Goal: Information Seeking & Learning: Find contact information

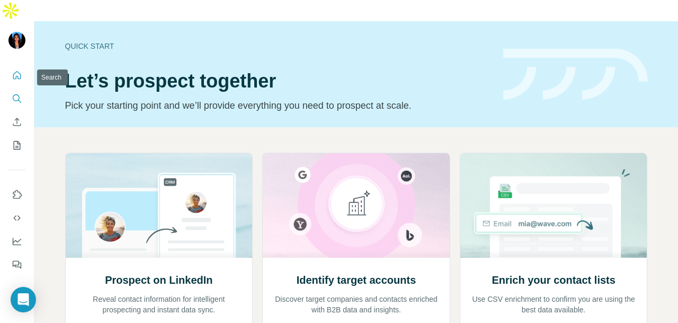
click at [20, 93] on icon "Search" at bounding box center [17, 98] width 11 height 11
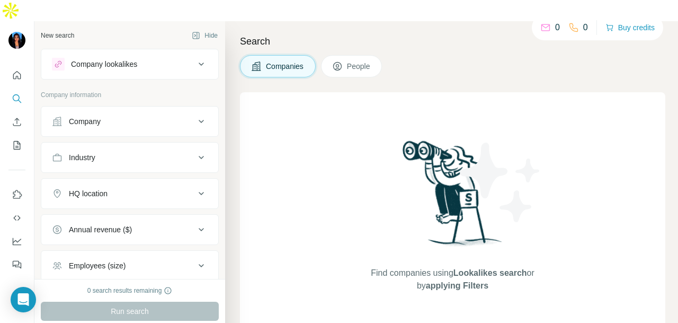
click at [162, 116] on div "Company" at bounding box center [123, 121] width 143 height 11
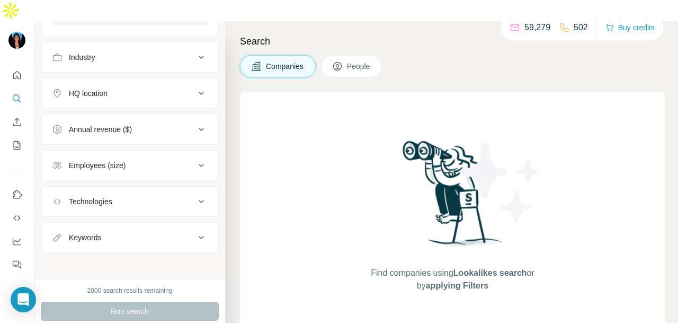
scroll to position [123, 0]
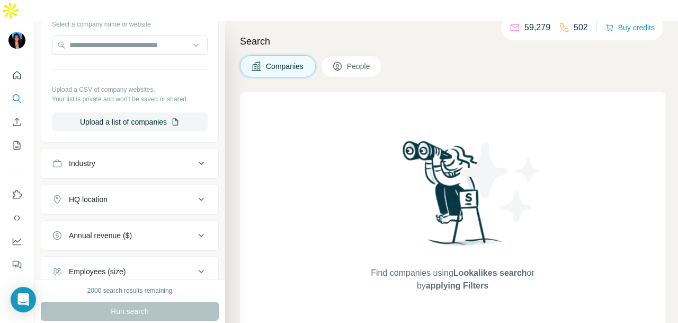
click at [179, 186] on button "HQ location" at bounding box center [129, 198] width 177 height 25
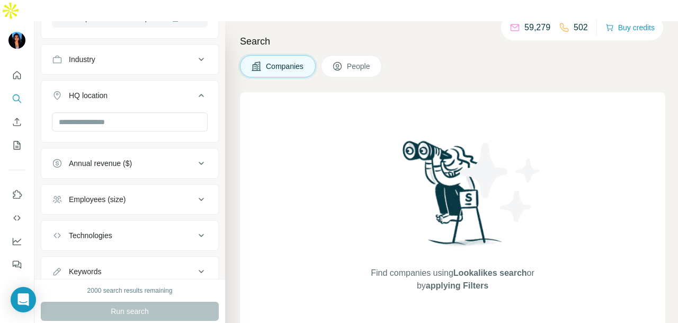
scroll to position [229, 0]
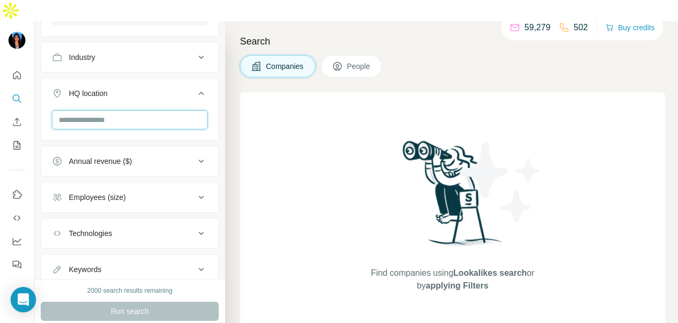
click at [171, 110] on input "text" at bounding box center [130, 119] width 156 height 19
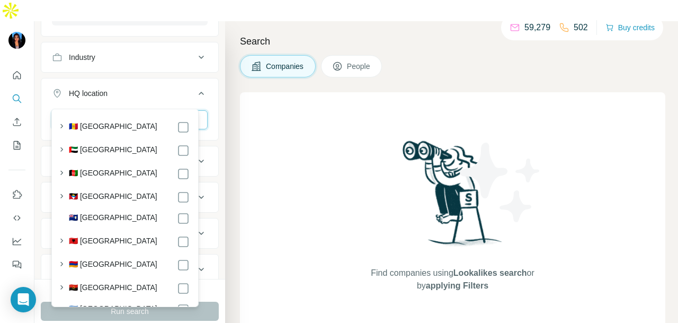
click at [171, 110] on input "text" at bounding box center [130, 119] width 156 height 19
click at [340, 62] on icon at bounding box center [337, 66] width 8 height 8
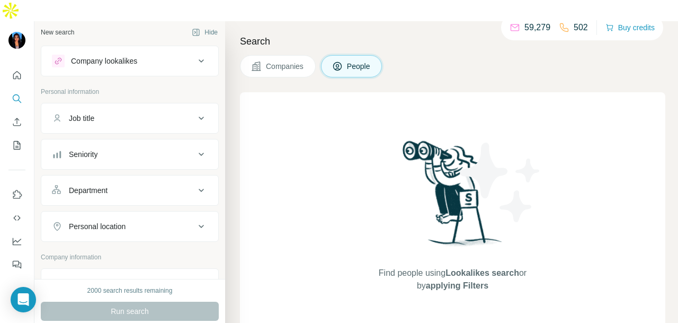
scroll to position [1, 0]
click at [126, 223] on div "Personal location" at bounding box center [97, 228] width 57 height 11
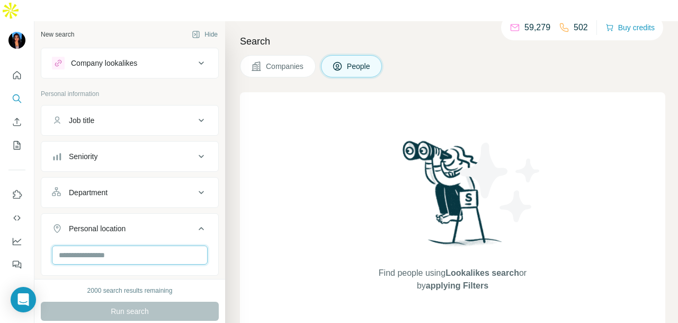
click at [128, 245] on input "text" at bounding box center [130, 254] width 156 height 19
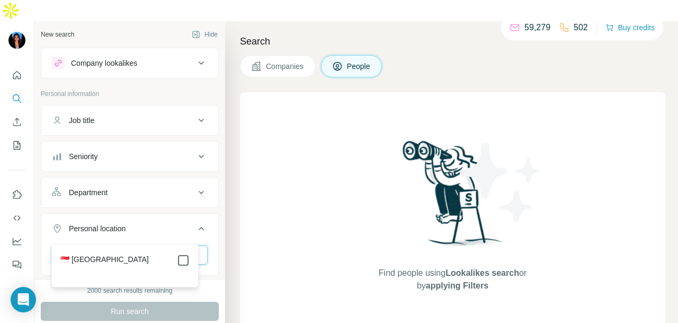
type input "*********"
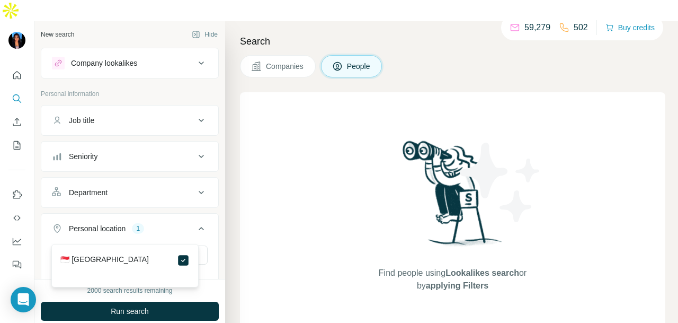
click at [164, 180] on button "Department" at bounding box center [129, 192] width 177 height 25
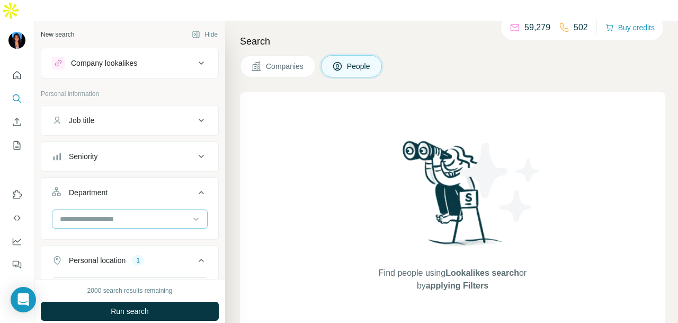
click at [157, 213] on input at bounding box center [124, 219] width 131 height 12
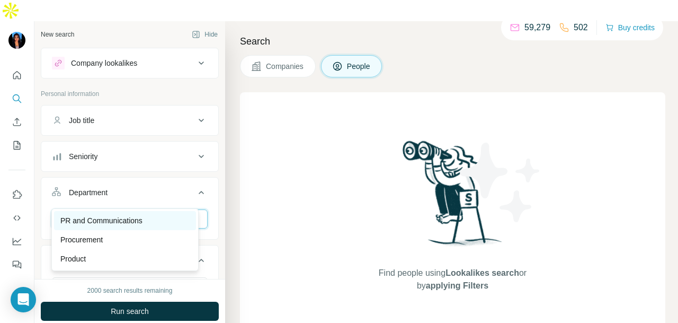
type input "**"
click at [143, 221] on p "PR and Communications" at bounding box center [101, 220] width 82 height 11
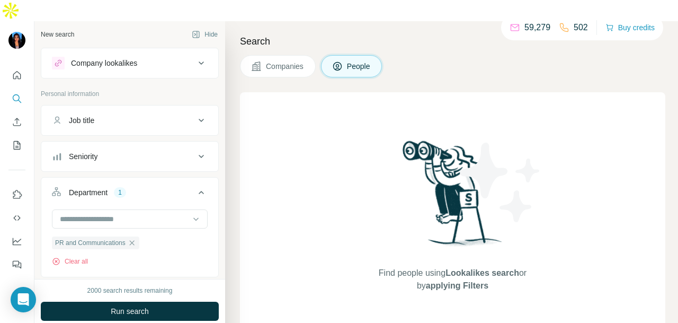
click at [124, 151] on div "Seniority" at bounding box center [123, 156] width 143 height 11
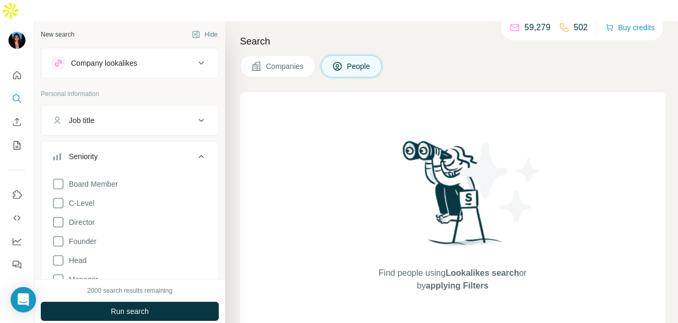
click at [124, 151] on div "Seniority" at bounding box center [123, 156] width 143 height 11
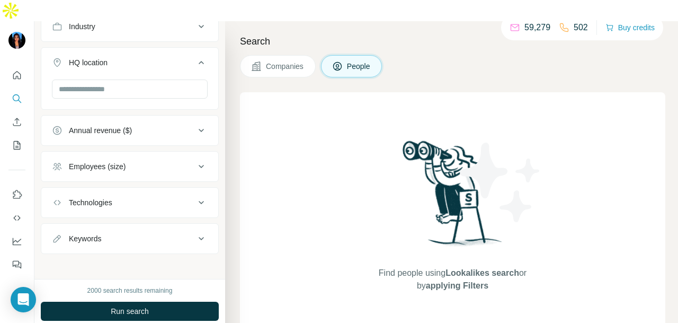
scroll to position [511, 0]
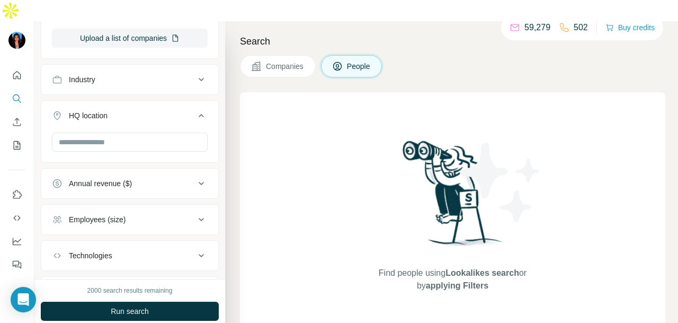
click at [127, 74] on div "Industry" at bounding box center [123, 79] width 143 height 11
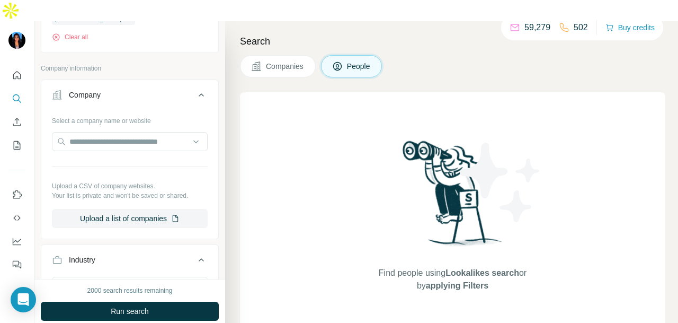
scroll to position [490, 0]
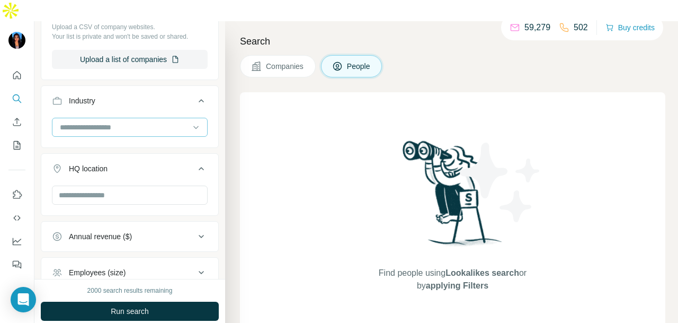
click at [122, 121] on input at bounding box center [124, 127] width 131 height 12
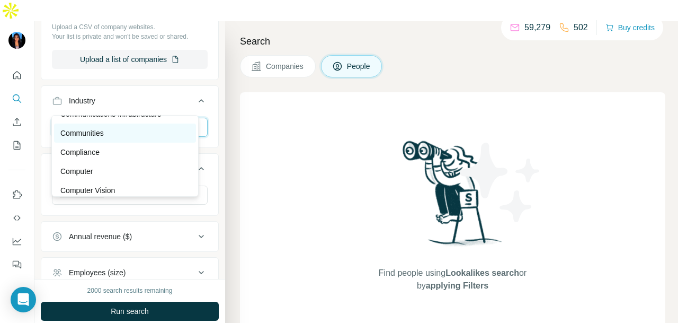
scroll to position [2013, 0]
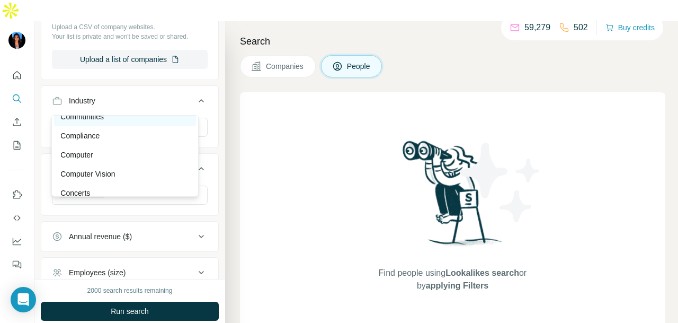
click at [146, 122] on div "Communities" at bounding box center [124, 116] width 129 height 11
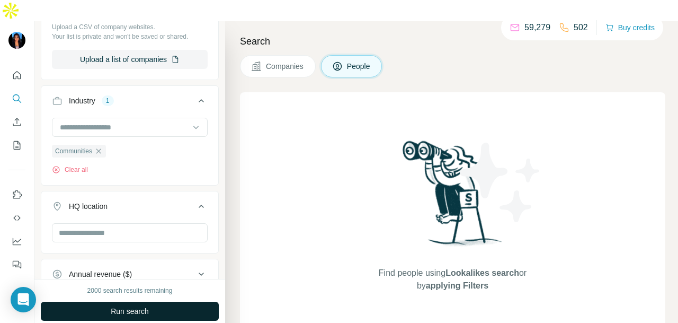
click at [159, 301] on button "Run search" at bounding box center [130, 310] width 178 height 19
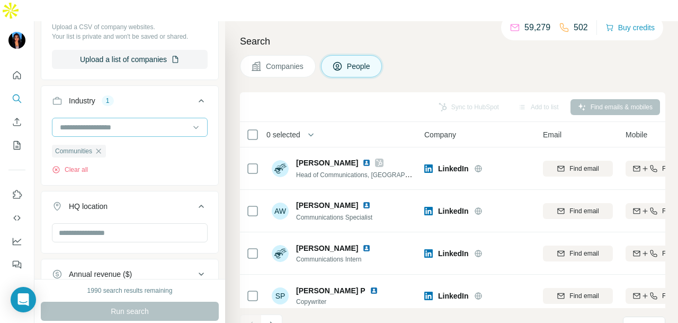
drag, startPoint x: 104, startPoint y: 125, endPoint x: 167, endPoint y: 106, distance: 65.7
click at [103, 147] on icon "button" at bounding box center [98, 151] width 8 height 8
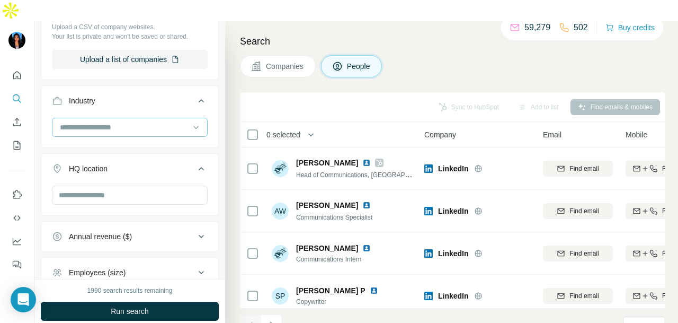
click at [167, 121] on input at bounding box center [124, 127] width 131 height 12
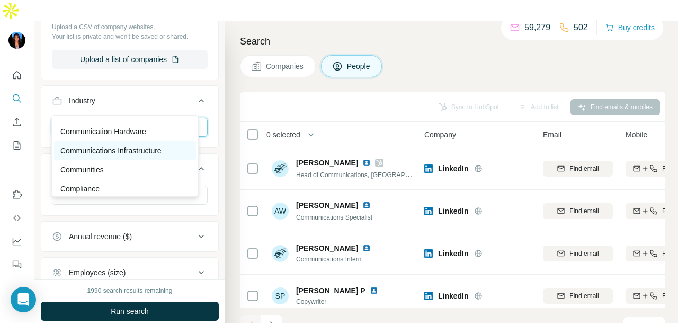
scroll to position [2013, 0]
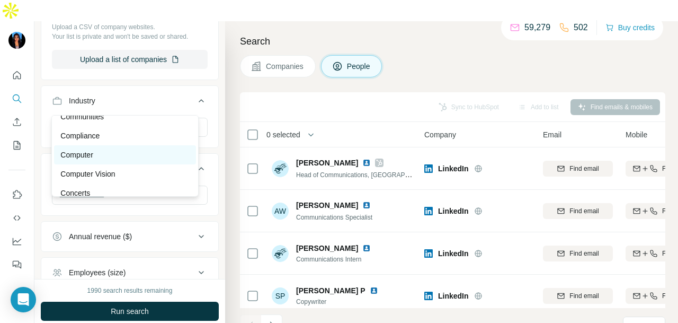
click at [157, 158] on div "Computer" at bounding box center [125, 154] width 142 height 19
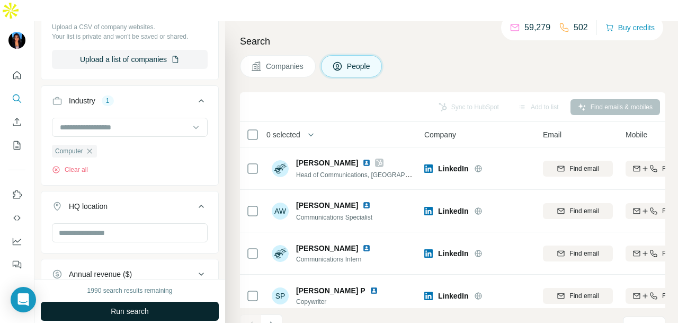
click at [167, 301] on button "Run search" at bounding box center [130, 310] width 178 height 19
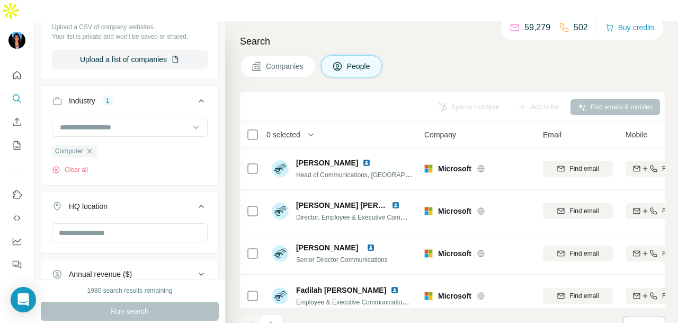
click at [637, 320] on p "10" at bounding box center [634, 325] width 8 height 11
click at [635, 224] on p "60" at bounding box center [636, 224] width 8 height 11
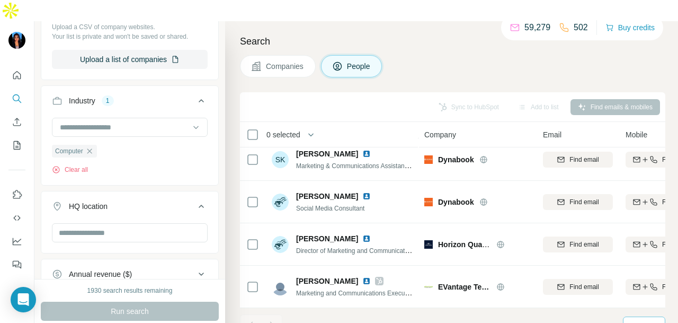
scroll to position [1612, 0]
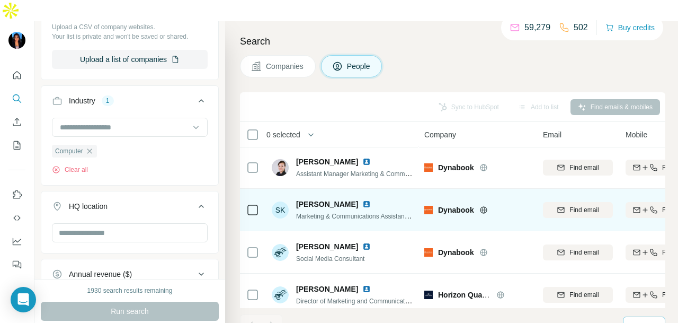
click at [362, 200] on img at bounding box center [366, 204] width 8 height 8
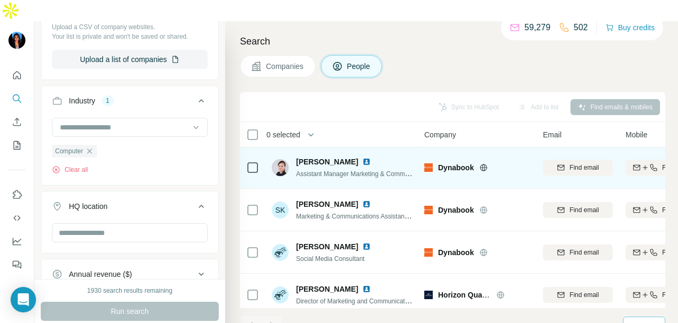
click at [362, 157] on img at bounding box center [366, 161] width 8 height 8
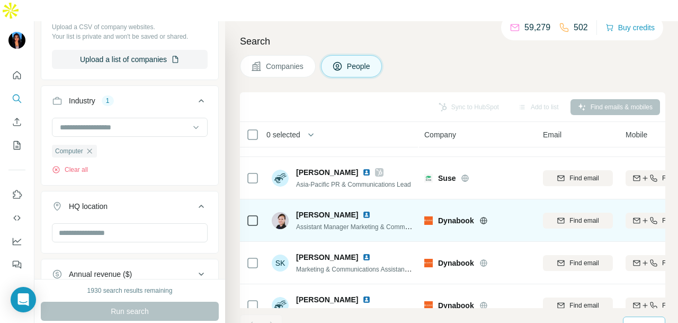
scroll to position [1665, 0]
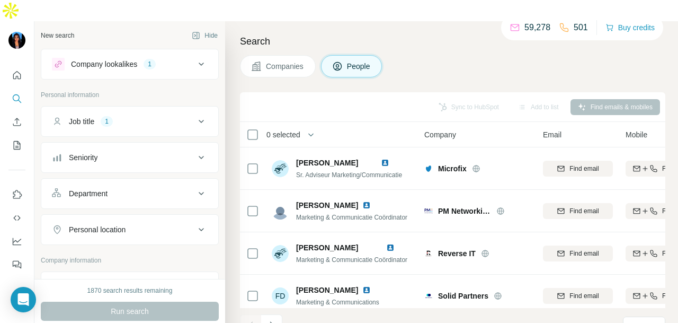
scroll to position [106, 0]
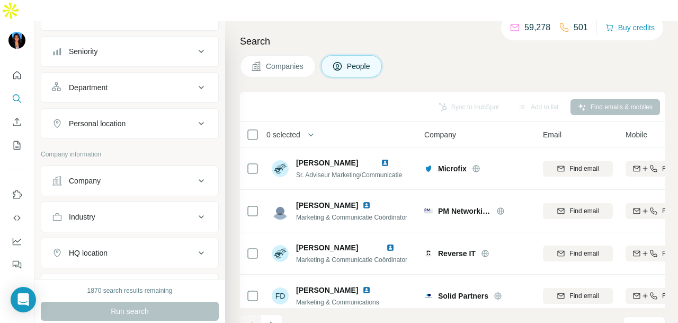
click at [130, 118] on div "Personal location" at bounding box center [123, 123] width 143 height 11
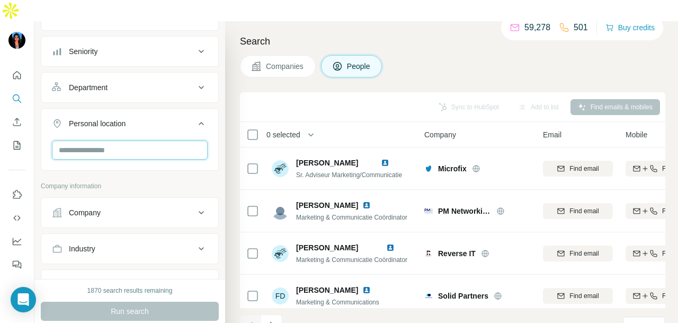
click at [140, 140] on input "text" at bounding box center [130, 149] width 156 height 19
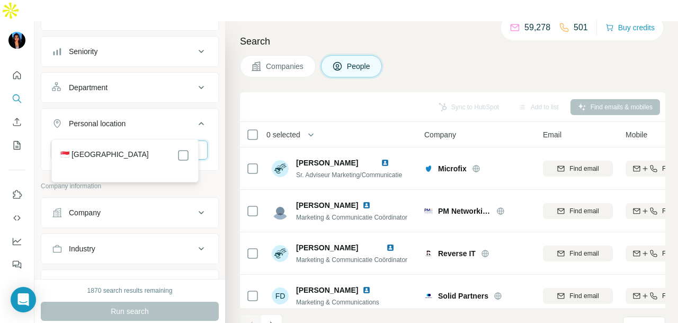
type input "*********"
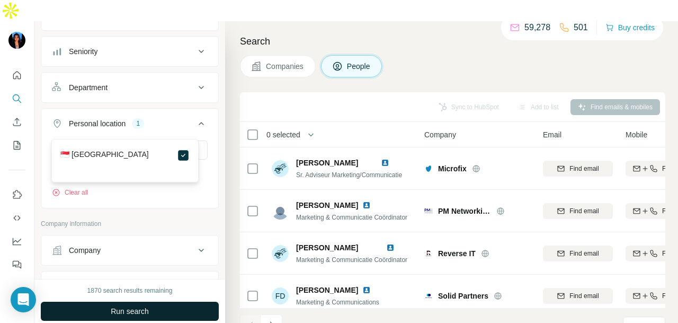
click at [193, 301] on button "Run search" at bounding box center [130, 310] width 178 height 19
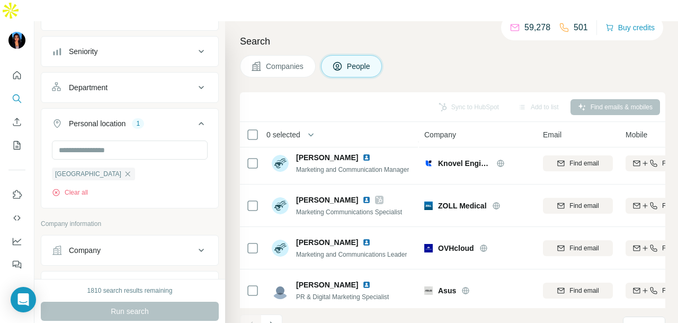
scroll to position [424, 0]
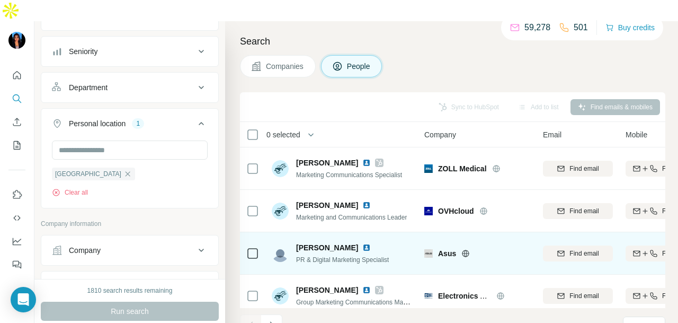
click at [362, 243] on img at bounding box center [366, 247] width 8 height 8
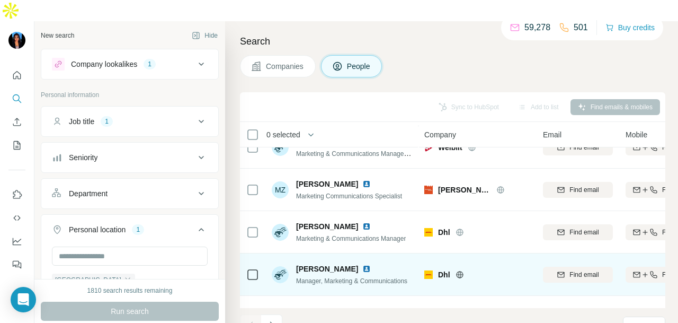
scroll to position [1960, 0]
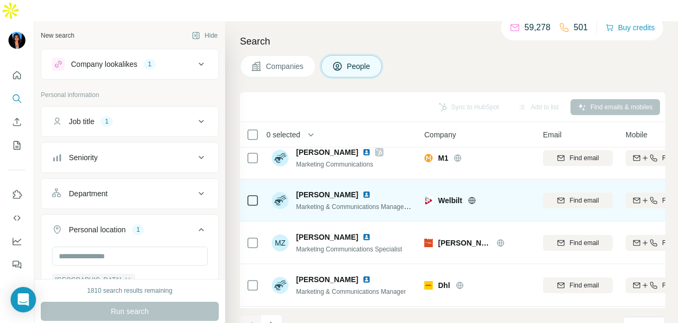
click at [362, 190] on img at bounding box center [366, 194] width 8 height 8
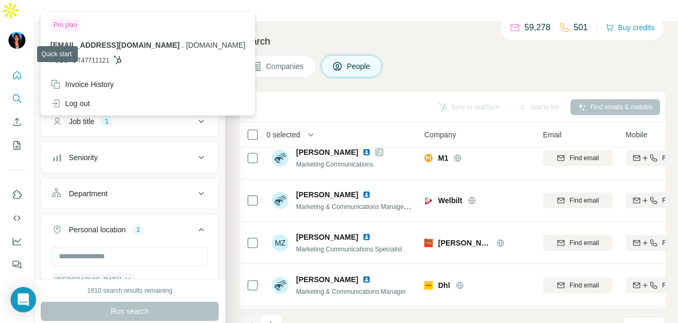
click at [22, 70] on icon "Quick start" at bounding box center [17, 75] width 11 height 11
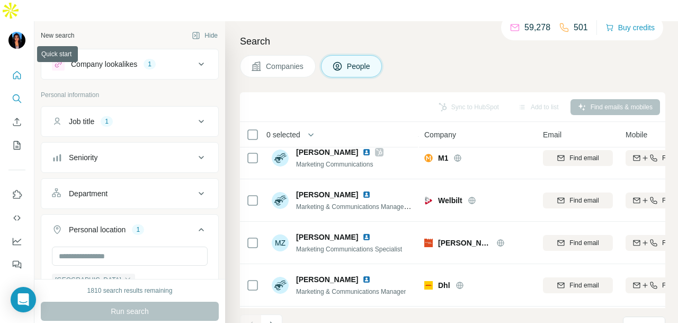
click at [20, 71] on icon "Quick start" at bounding box center [17, 75] width 8 height 8
click at [19, 71] on icon "Quick start" at bounding box center [17, 75] width 8 height 8
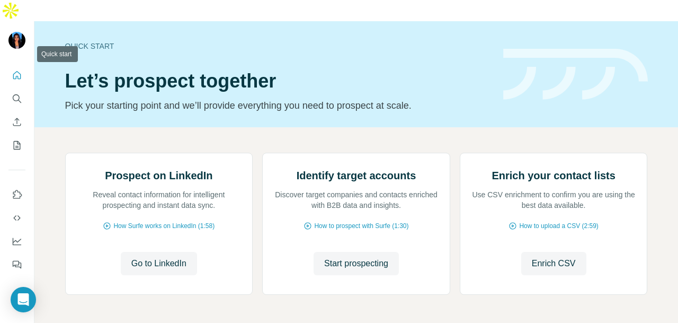
click at [19, 71] on icon "Quick start" at bounding box center [17, 75] width 8 height 8
click at [14, 89] on button "Search" at bounding box center [16, 98] width 17 height 19
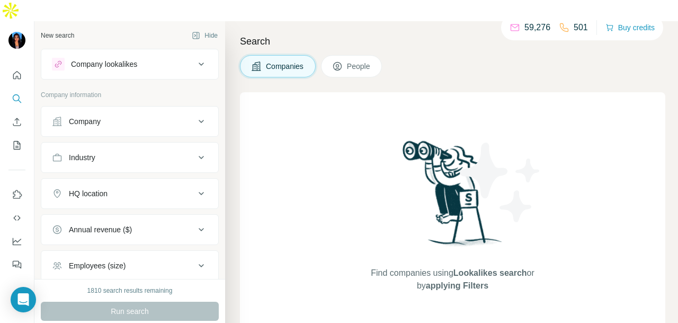
click at [118, 116] on div "Company" at bounding box center [123, 121] width 143 height 11
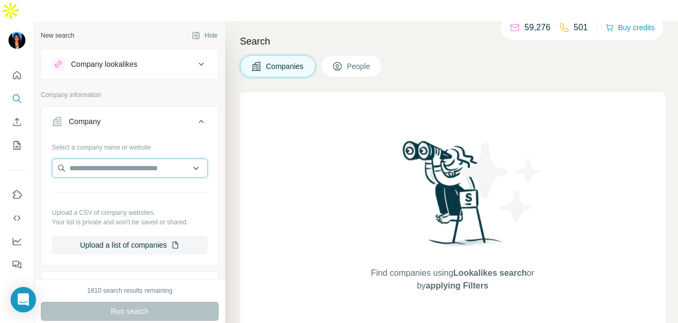
click at [117, 158] on input "text" at bounding box center [130, 167] width 156 height 19
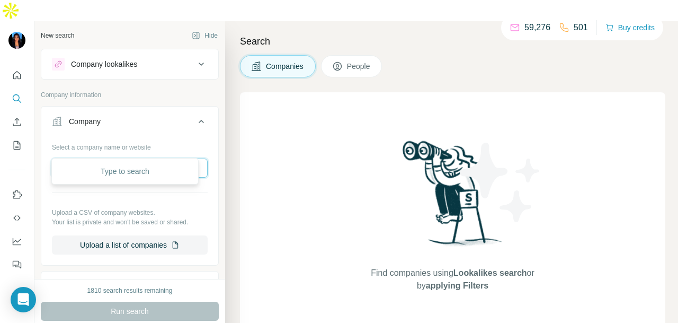
paste input "**********"
drag, startPoint x: 144, startPoint y: 150, endPoint x: 99, endPoint y: 149, distance: 45.6
click at [99, 158] on input "**********" at bounding box center [130, 167] width 156 height 19
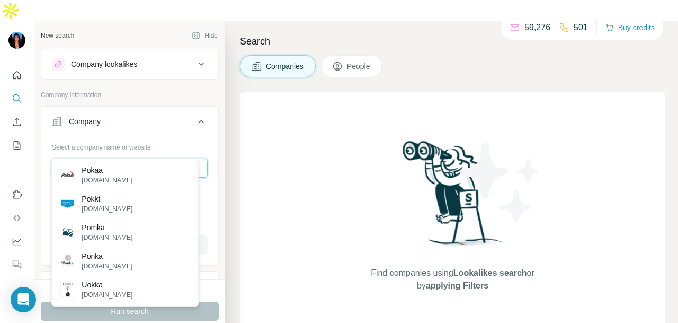
type input "*****"
click at [112, 158] on input "*****" at bounding box center [130, 167] width 156 height 19
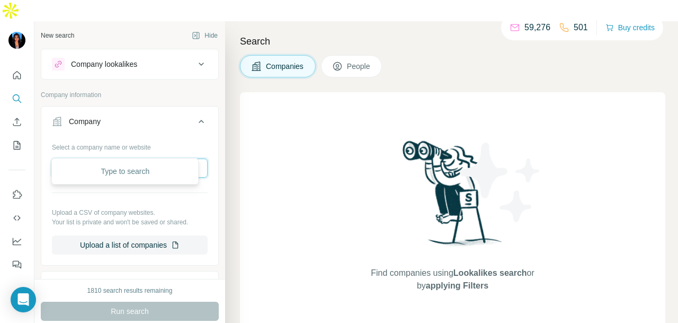
paste input "**********"
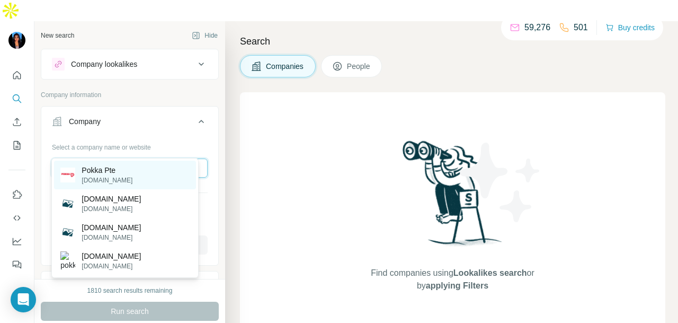
type input "**********"
click at [155, 176] on div "Pokka Pte pokka.co" at bounding box center [125, 175] width 142 height 29
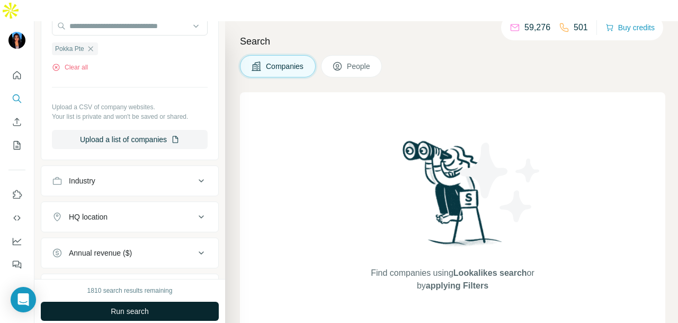
scroll to position [159, 0]
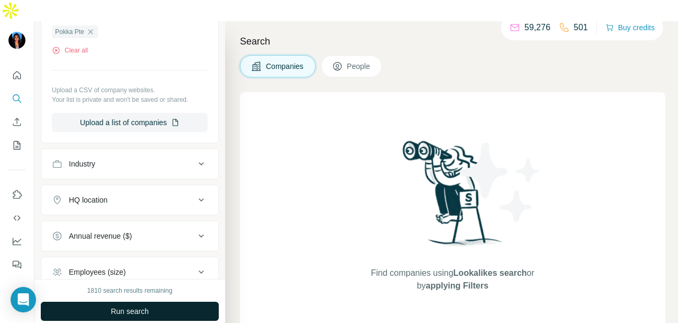
click at [136, 301] on button "Run search" at bounding box center [130, 310] width 178 height 19
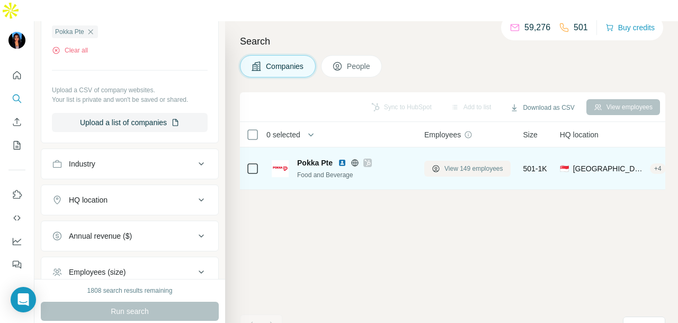
click at [448, 164] on span "View 149 employees" at bounding box center [474, 169] width 59 height 10
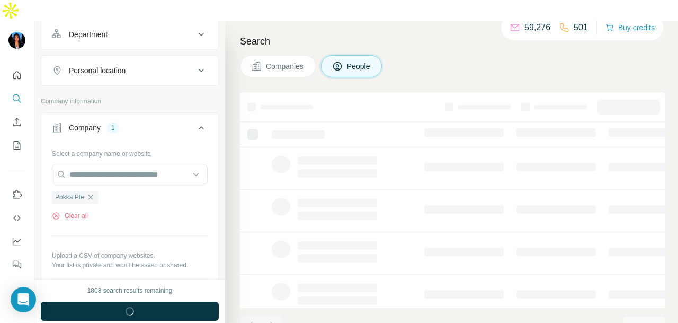
scroll to position [323, 0]
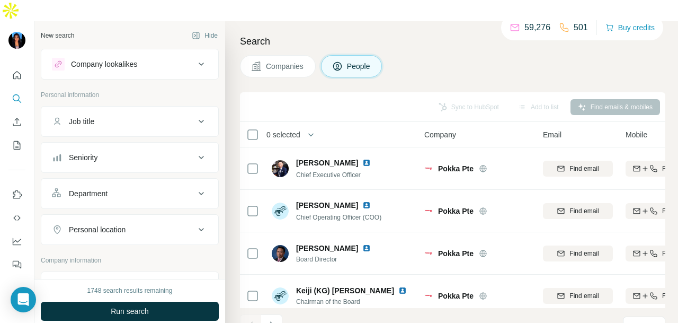
click at [157, 188] on div "Department" at bounding box center [123, 193] width 143 height 11
click at [156, 211] on div at bounding box center [124, 220] width 131 height 18
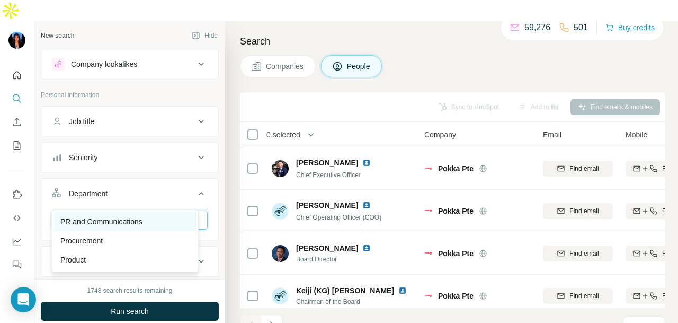
type input "**"
click at [155, 221] on div "PR and Communications" at bounding box center [124, 221] width 129 height 11
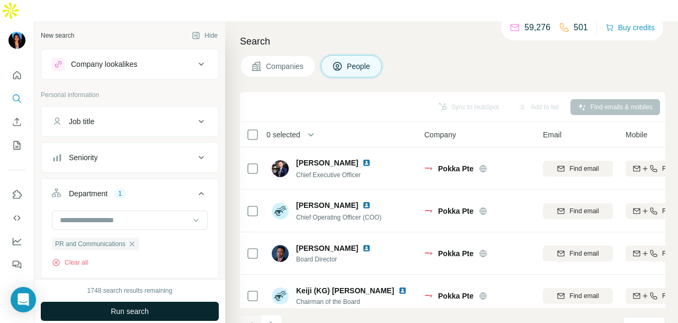
click at [182, 301] on button "Run search" at bounding box center [130, 310] width 178 height 19
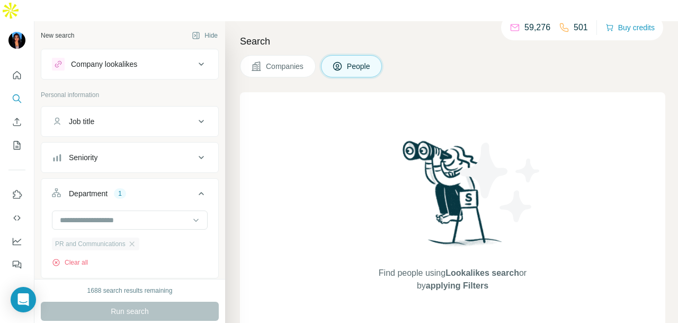
click at [138, 237] on div "PR and Communications" at bounding box center [95, 243] width 87 height 13
click at [133, 239] on icon "button" at bounding box center [132, 243] width 8 height 8
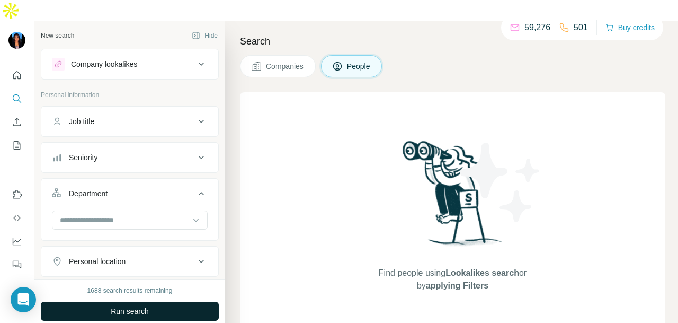
click at [179, 301] on button "Run search" at bounding box center [130, 310] width 178 height 19
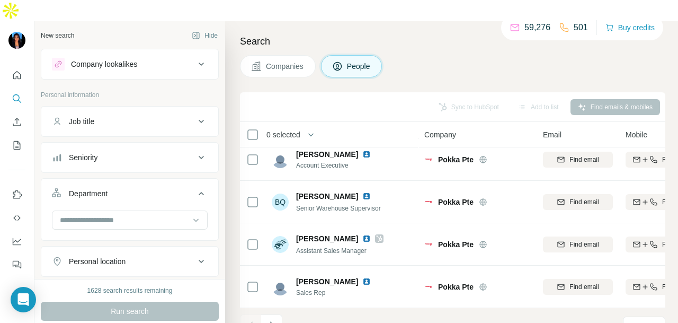
scroll to position [2385, 0]
click at [266, 319] on icon "Navigate to next page" at bounding box center [271, 324] width 11 height 11
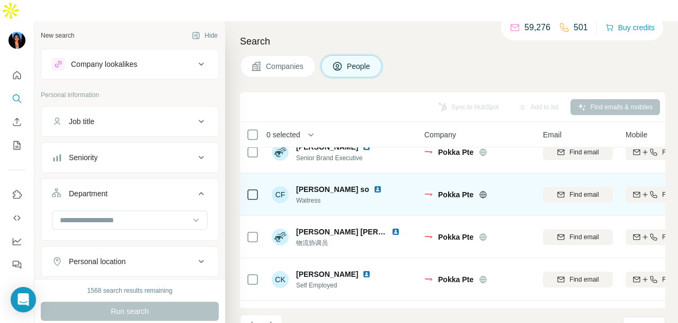
scroll to position [0, 0]
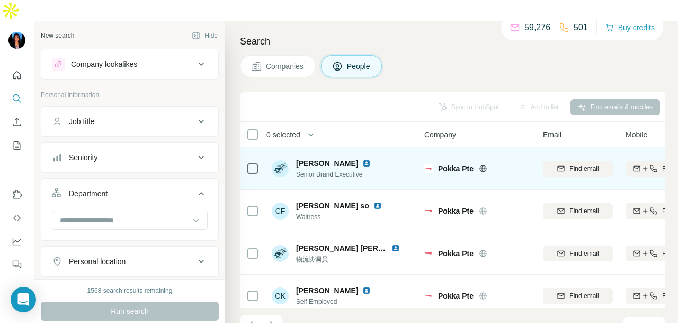
click at [362, 159] on img at bounding box center [366, 163] width 8 height 8
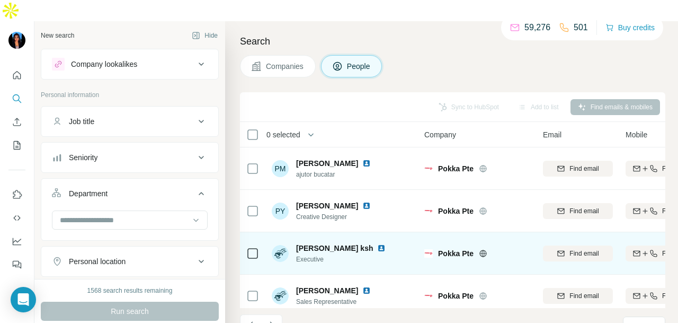
scroll to position [2385, 0]
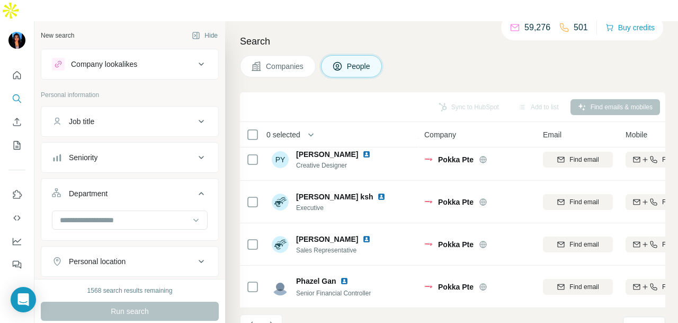
click at [275, 319] on icon "Navigate to next page" at bounding box center [271, 324] width 11 height 11
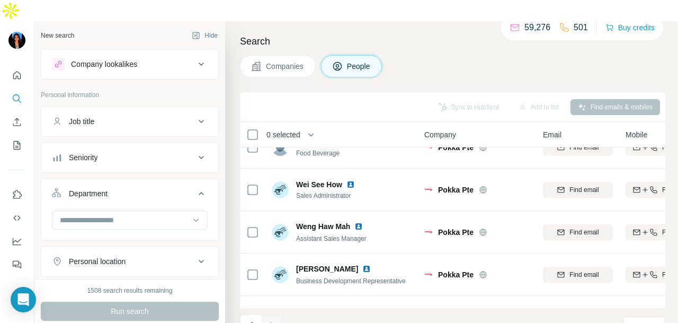
scroll to position [1071, 0]
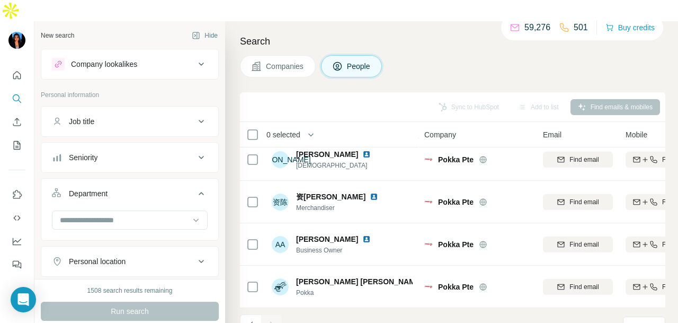
click at [280, 314] on div at bounding box center [271, 324] width 21 height 21
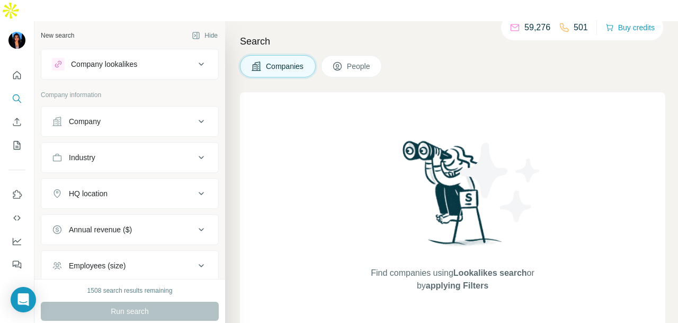
click at [115, 116] on div "Company" at bounding box center [123, 121] width 143 height 11
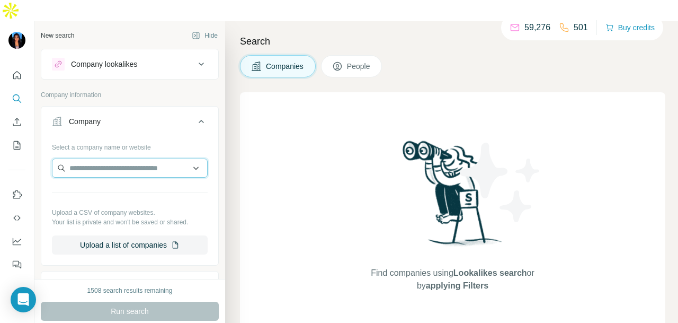
click at [112, 158] on input "text" at bounding box center [130, 167] width 156 height 19
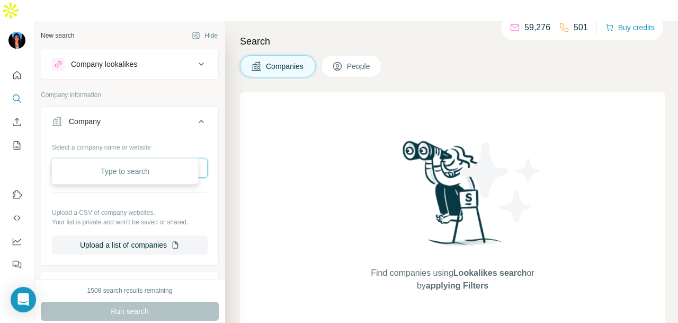
paste input "**********"
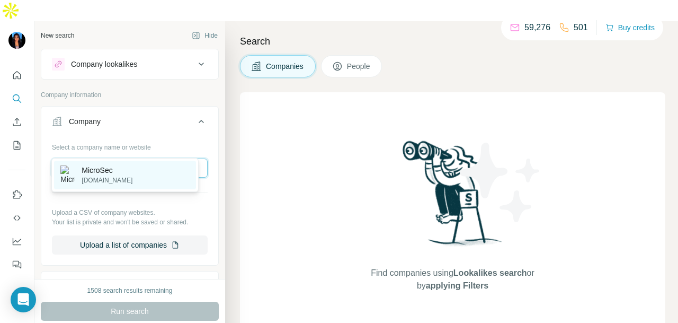
type input "**********"
click at [152, 179] on div "MicroSec microsec.io" at bounding box center [125, 175] width 142 height 29
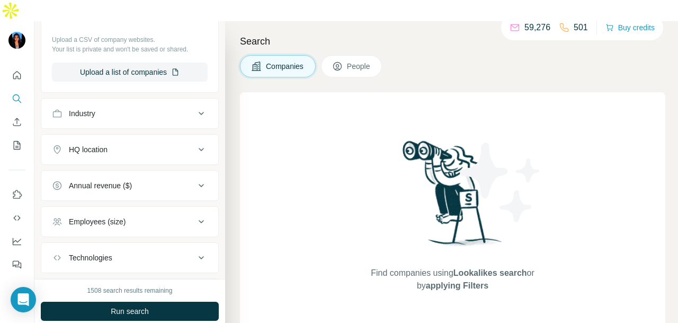
scroll to position [266, 0]
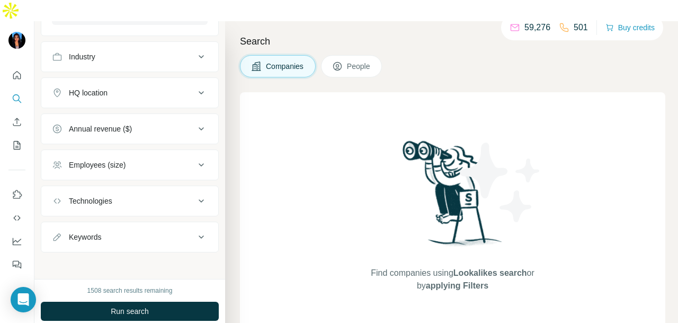
click at [126, 306] on span "Run search" at bounding box center [130, 311] width 38 height 11
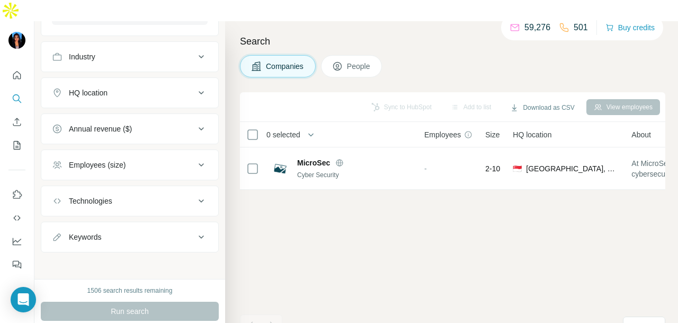
click at [367, 61] on span "People" at bounding box center [359, 66] width 24 height 11
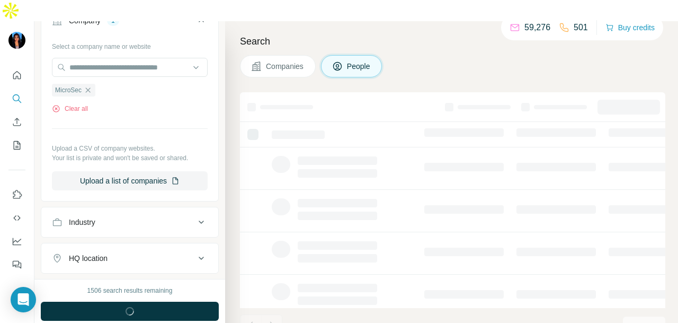
scroll to position [430, 0]
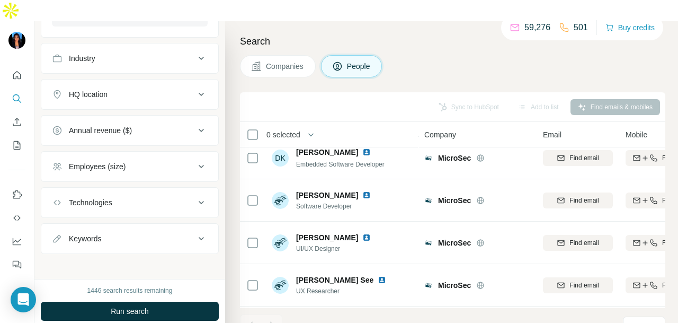
scroll to position [583, 0]
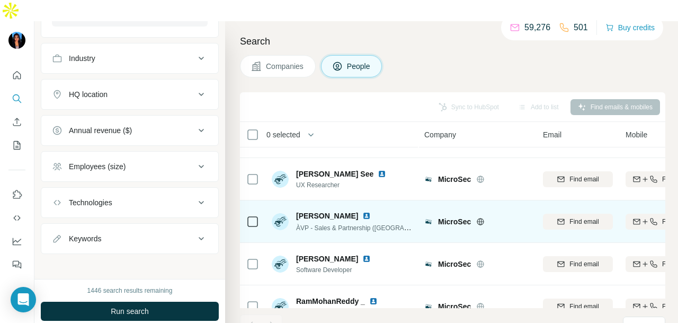
click at [362, 211] on img at bounding box center [366, 215] width 8 height 8
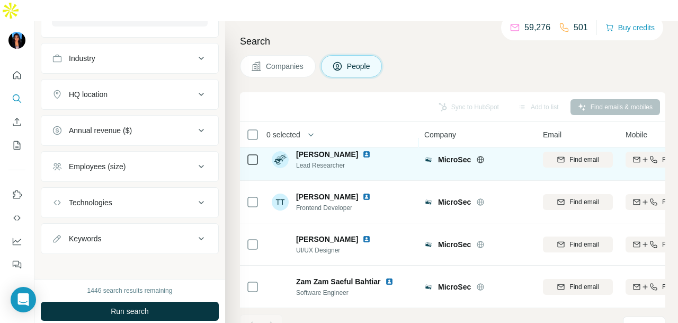
scroll to position [859, 0]
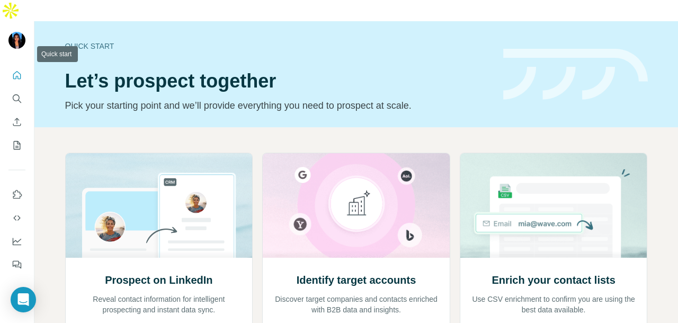
click at [16, 66] on button "Quick start" at bounding box center [16, 75] width 17 height 19
click at [19, 93] on icon "Search" at bounding box center [17, 98] width 11 height 11
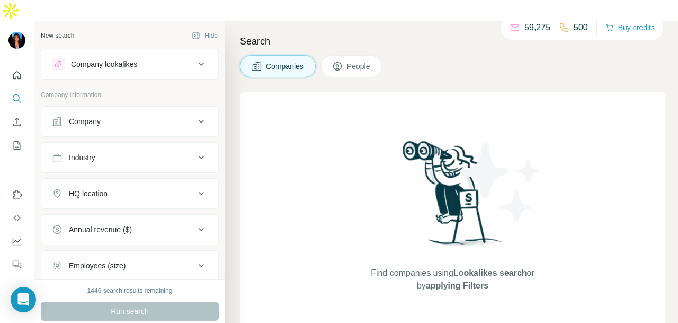
click at [129, 110] on button "Company" at bounding box center [129, 121] width 177 height 25
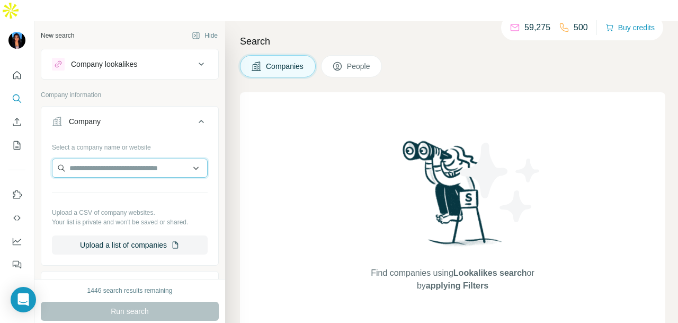
click at [118, 158] on input "text" at bounding box center [130, 167] width 156 height 19
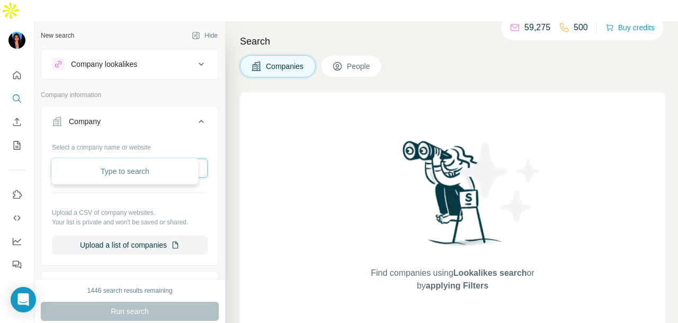
paste input "**********"
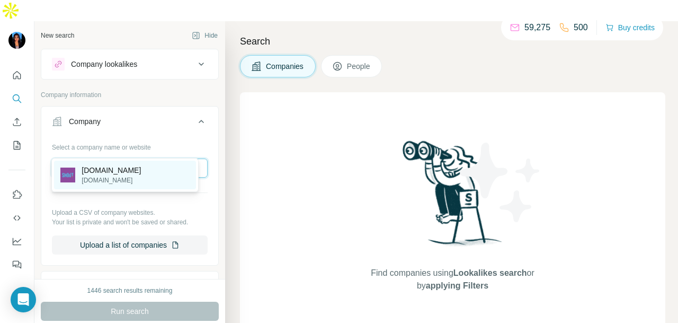
type input "**********"
click at [129, 183] on div "shout.group shout.market" at bounding box center [125, 175] width 142 height 29
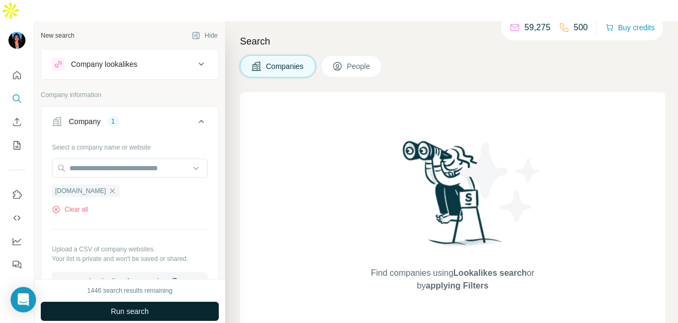
click at [141, 301] on button "Run search" at bounding box center [130, 310] width 178 height 19
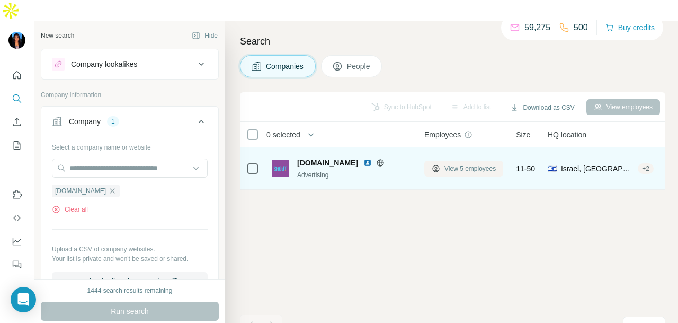
click at [467, 164] on span "View 5 employees" at bounding box center [470, 169] width 51 height 10
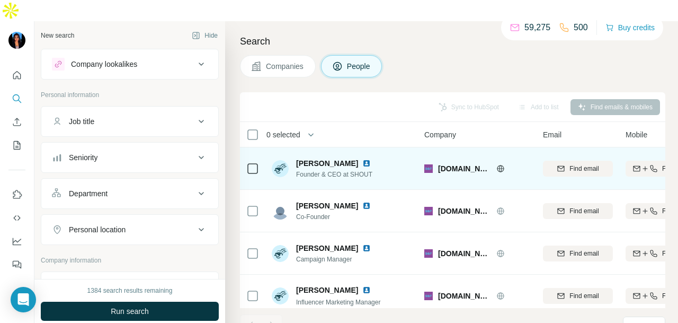
click at [362, 159] on img at bounding box center [366, 163] width 8 height 8
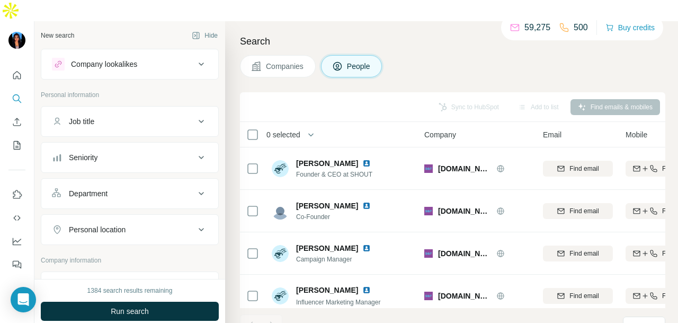
click at [119, 58] on div "Company lookalikes" at bounding box center [123, 64] width 143 height 13
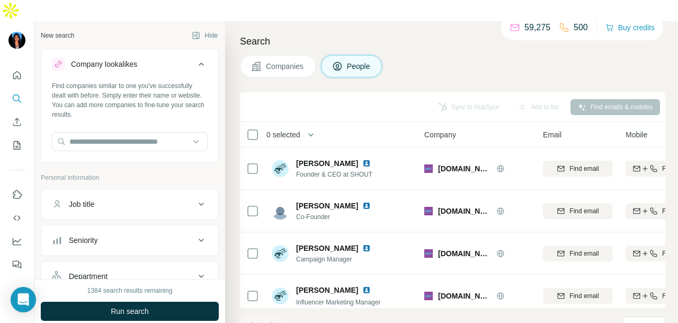
click at [119, 58] on div "Company lookalikes" at bounding box center [123, 64] width 143 height 13
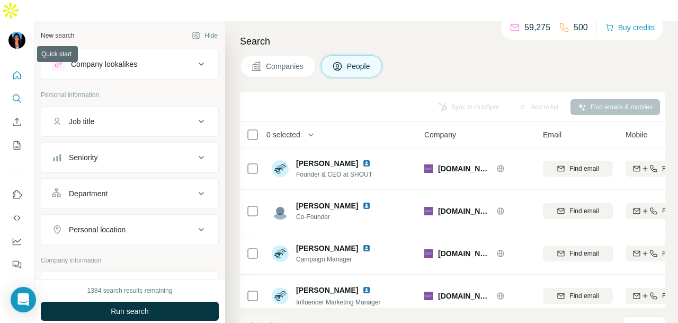
click at [21, 70] on icon "Quick start" at bounding box center [17, 75] width 11 height 11
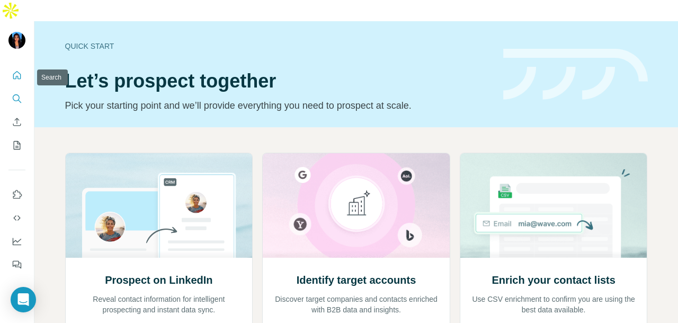
click at [15, 94] on icon "Search" at bounding box center [16, 97] width 7 height 7
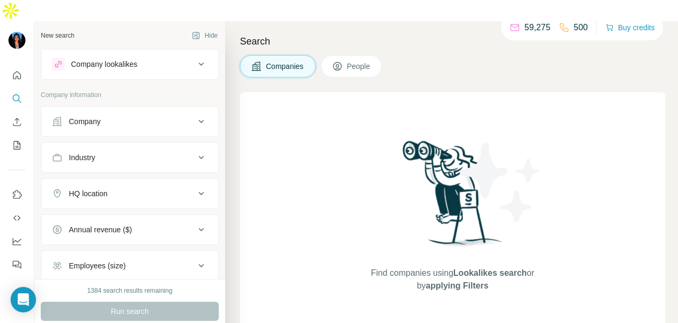
drag, startPoint x: 145, startPoint y: 89, endPoint x: 147, endPoint y: 108, distance: 18.6
click at [145, 109] on button "Company" at bounding box center [129, 121] width 177 height 25
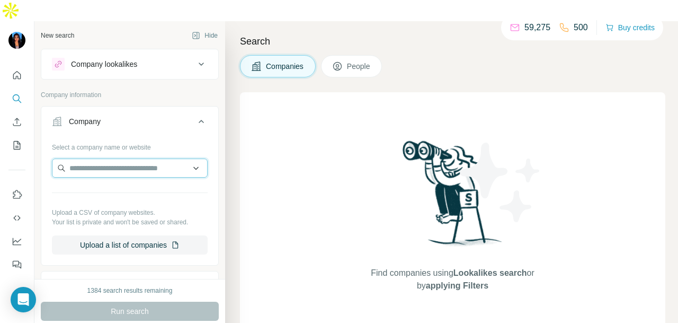
click at [140, 158] on input "text" at bounding box center [130, 167] width 156 height 19
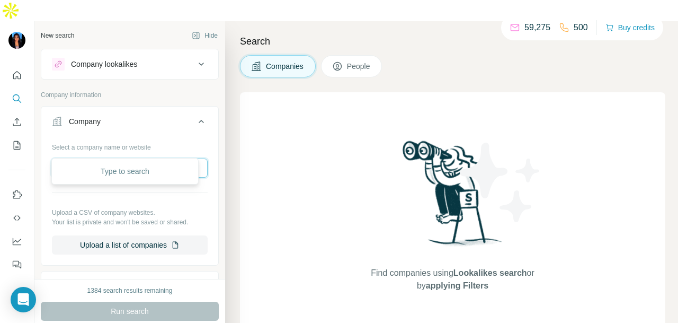
paste input "**********"
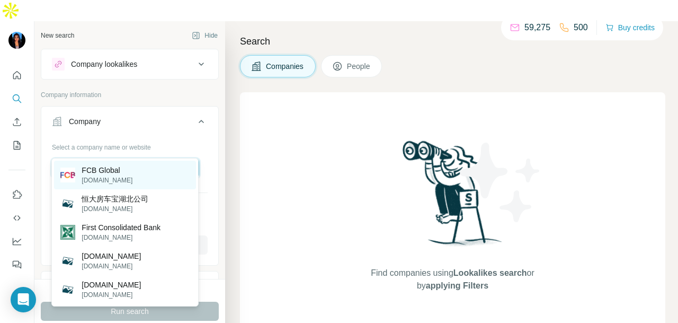
type input "**********"
click at [156, 176] on div "FCB Global fcb.com" at bounding box center [125, 175] width 142 height 29
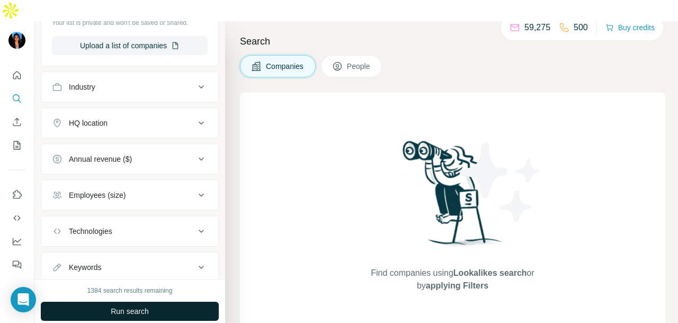
scroll to position [266, 0]
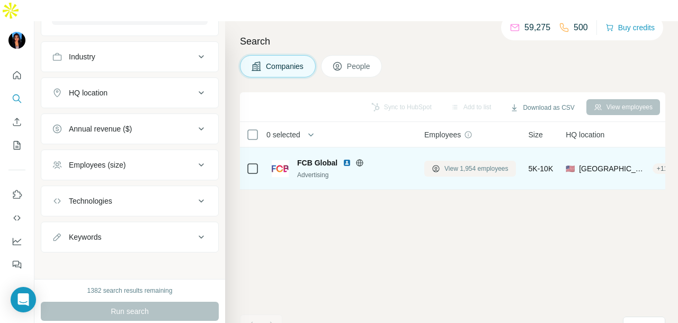
click at [468, 164] on span "View 1,954 employees" at bounding box center [477, 169] width 64 height 10
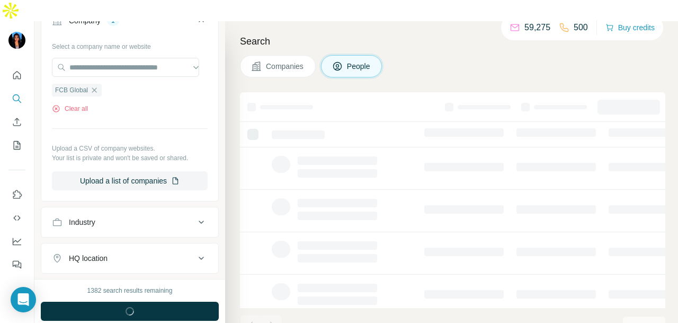
scroll to position [430, 0]
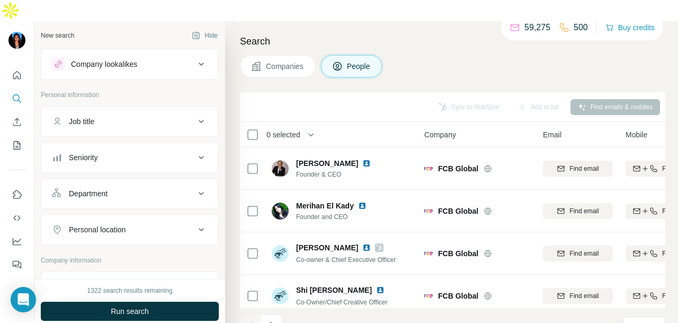
scroll to position [106, 0]
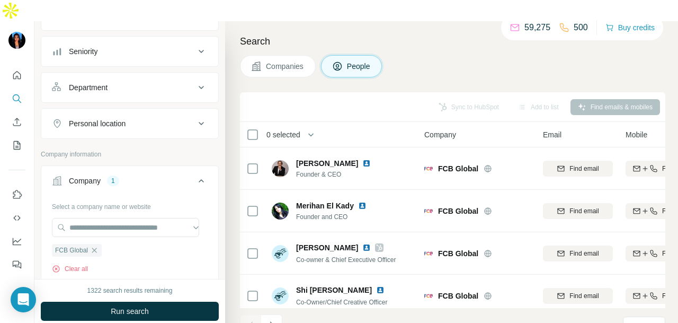
click at [175, 82] on div "Department" at bounding box center [123, 87] width 143 height 11
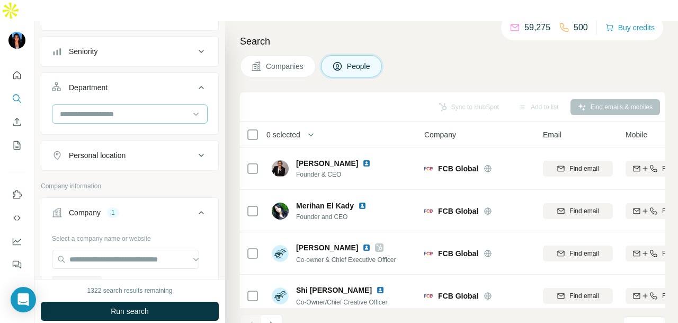
click at [158, 108] on input at bounding box center [124, 114] width 131 height 12
type input "**"
click at [161, 119] on div "PR and Communications" at bounding box center [124, 115] width 129 height 11
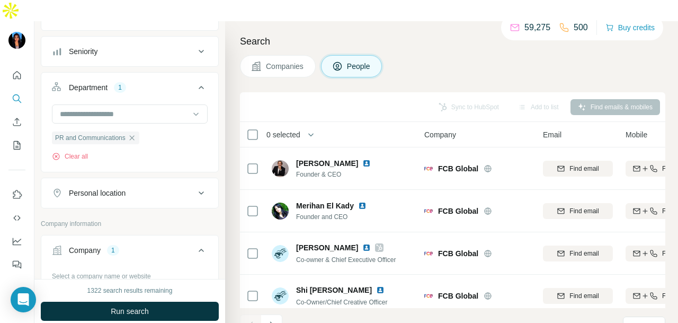
click at [182, 301] on button "Run search" at bounding box center [130, 310] width 178 height 19
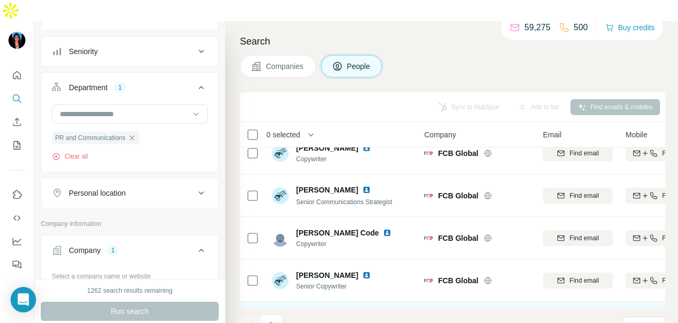
scroll to position [1960, 0]
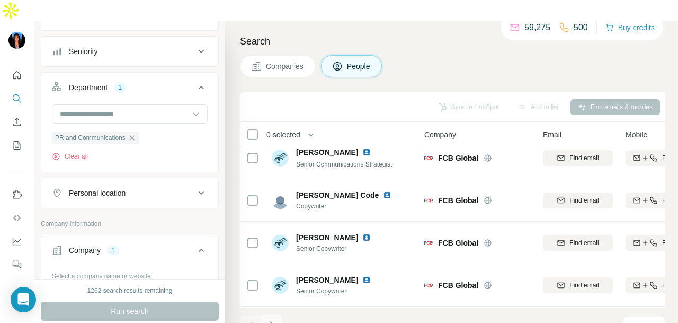
click at [277, 314] on button "Navigate to next page" at bounding box center [271, 324] width 21 height 21
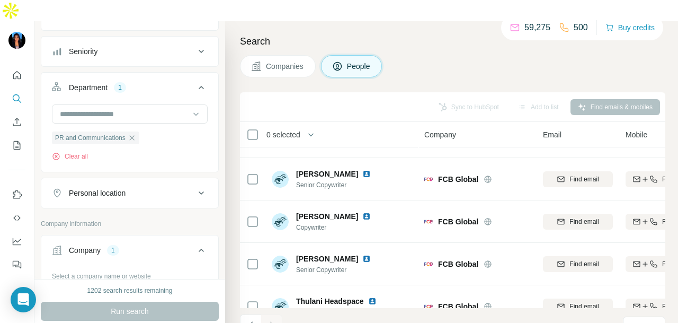
scroll to position [1580, 0]
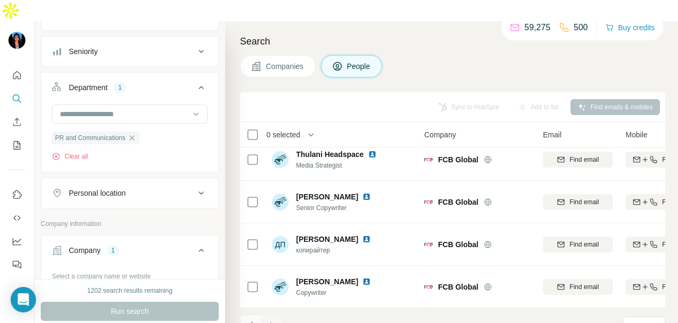
click at [247, 319] on icon "Navigate to previous page" at bounding box center [251, 324] width 11 height 11
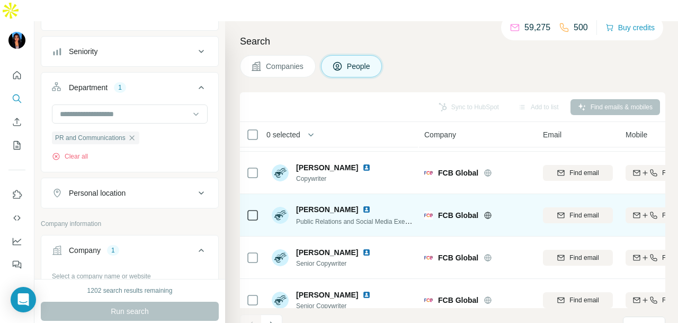
scroll to position [2216, 0]
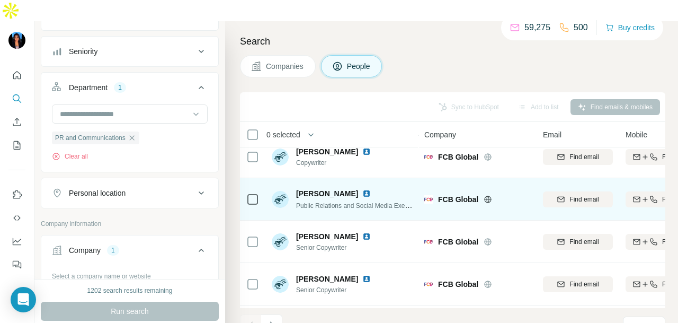
click at [362, 189] on img at bounding box center [366, 193] width 8 height 8
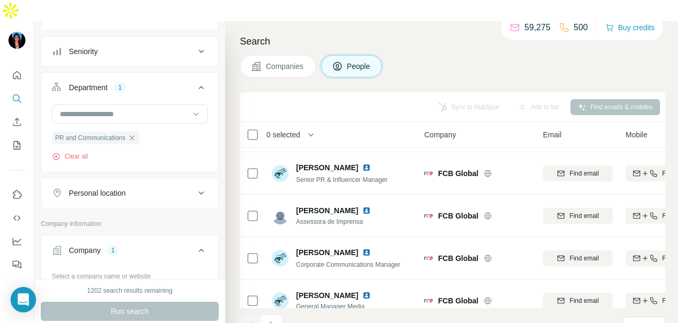
scroll to position [690, 0]
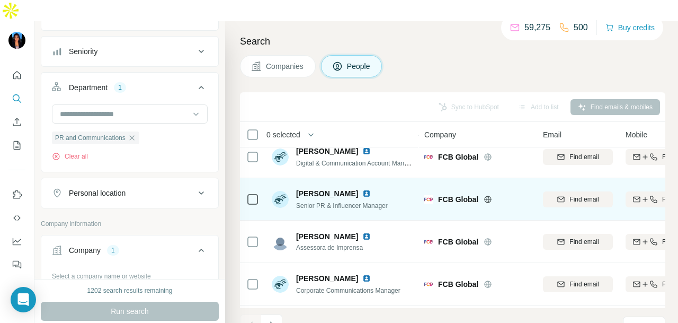
click at [362, 189] on img at bounding box center [366, 193] width 8 height 8
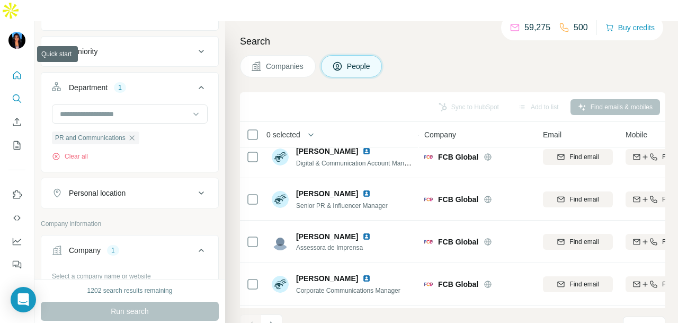
click at [10, 66] on button "Quick start" at bounding box center [16, 75] width 17 height 19
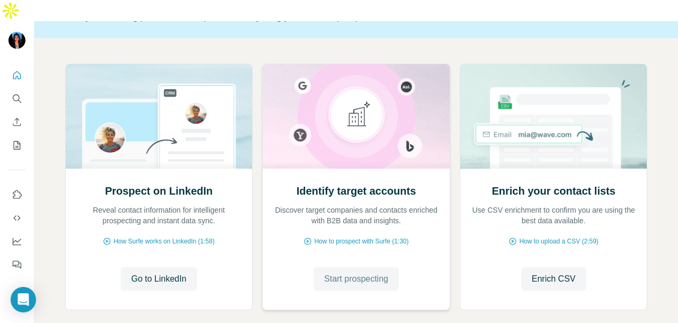
scroll to position [123, 0]
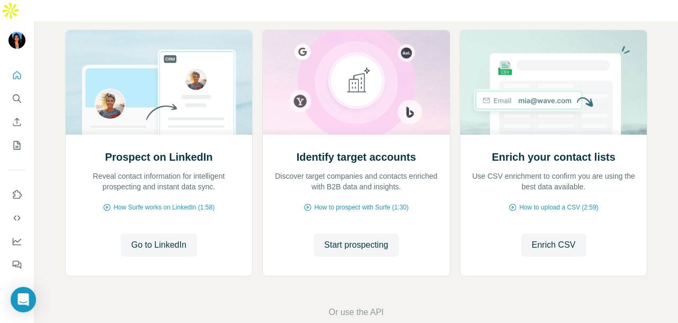
drag, startPoint x: 389, startPoint y: 312, endPoint x: 370, endPoint y: 75, distance: 237.6
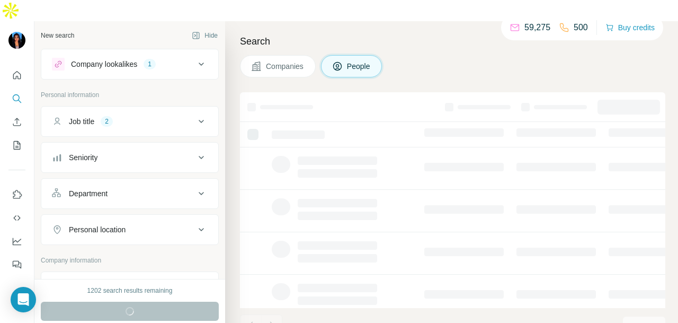
click at [120, 116] on div "Job title 2" at bounding box center [123, 121] width 143 height 11
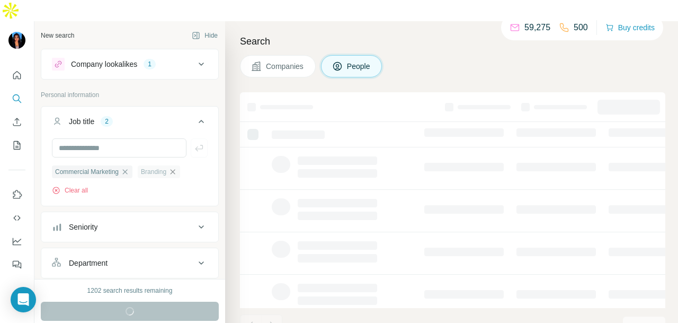
click at [176, 167] on icon "button" at bounding box center [172, 171] width 8 height 8
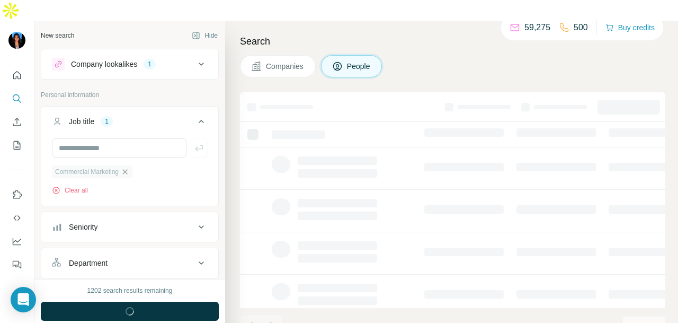
click at [129, 167] on icon "button" at bounding box center [125, 171] width 8 height 8
click at [155, 54] on button "Company lookalikes 1" at bounding box center [129, 63] width 177 height 25
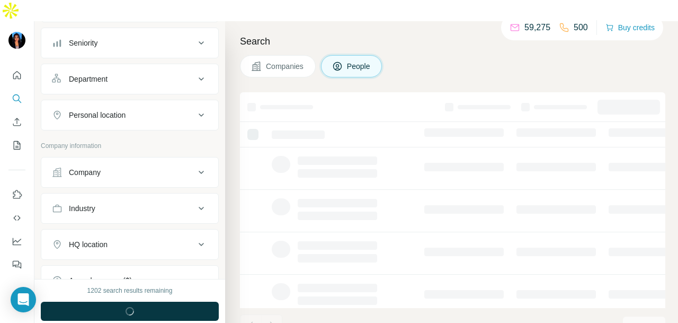
scroll to position [371, 0]
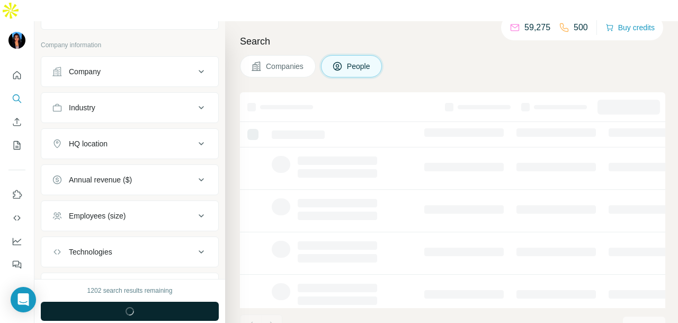
click at [159, 301] on button "Run search" at bounding box center [130, 310] width 178 height 19
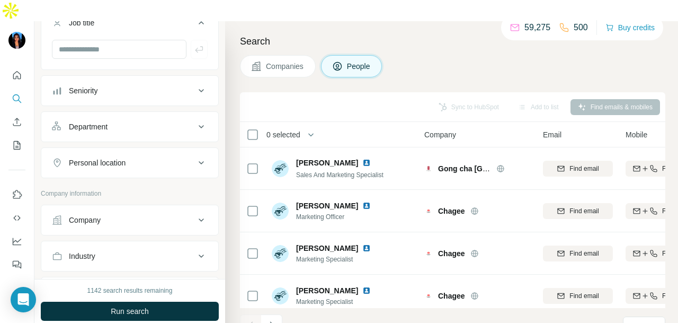
scroll to position [159, 0]
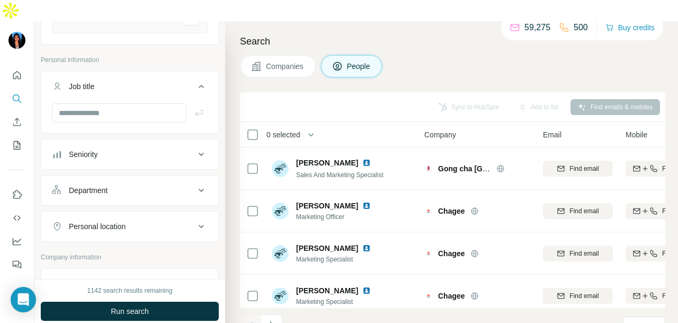
click at [154, 221] on div "Personal location" at bounding box center [123, 226] width 143 height 11
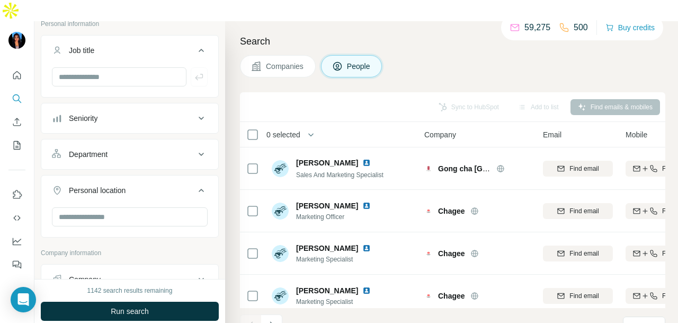
scroll to position [212, 0]
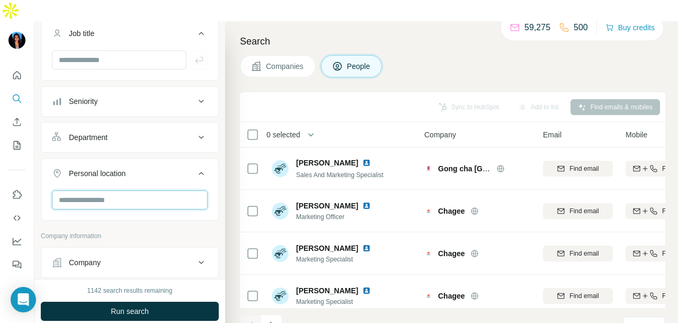
click at [138, 190] on input "text" at bounding box center [130, 199] width 156 height 19
type input "****"
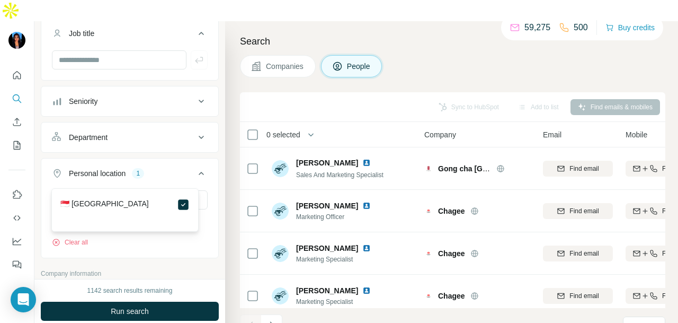
click at [182, 125] on button "Department" at bounding box center [129, 137] width 177 height 25
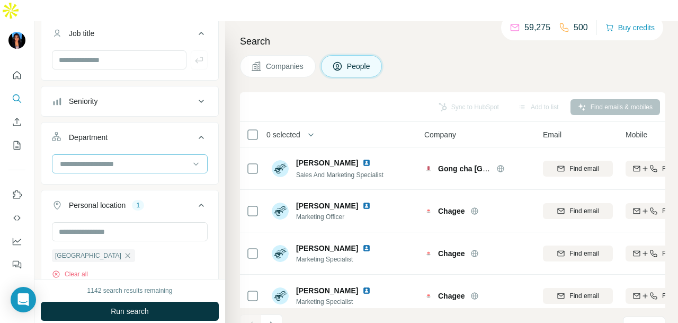
click at [173, 158] on input at bounding box center [124, 164] width 131 height 12
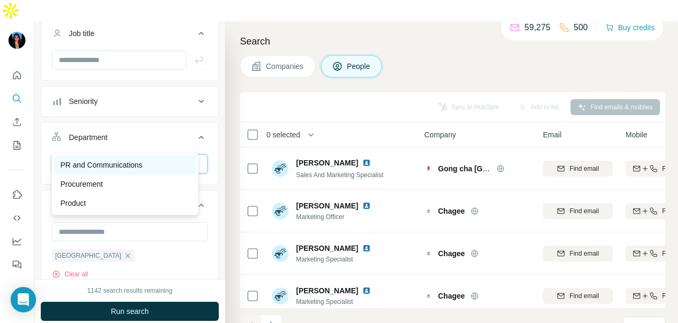
type input "**"
click at [171, 161] on div "PR and Communications" at bounding box center [124, 164] width 129 height 11
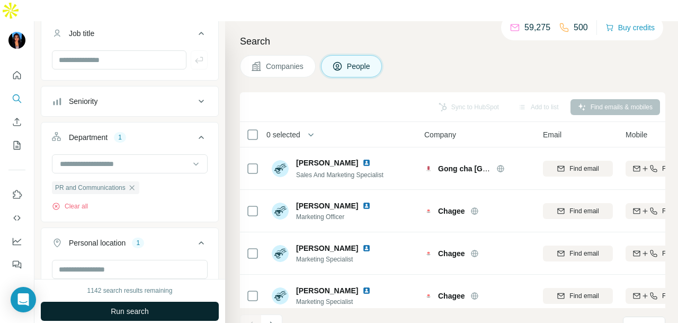
click at [190, 301] on button "Run search" at bounding box center [130, 310] width 178 height 19
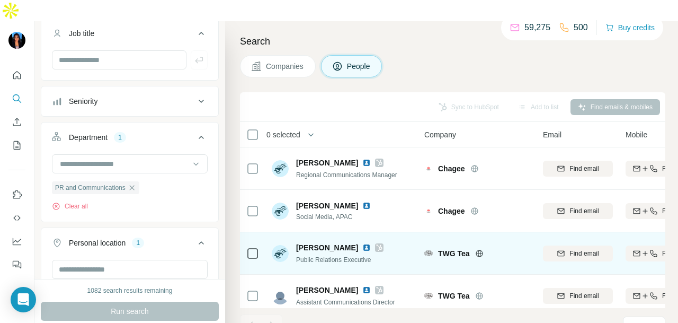
scroll to position [54, 0]
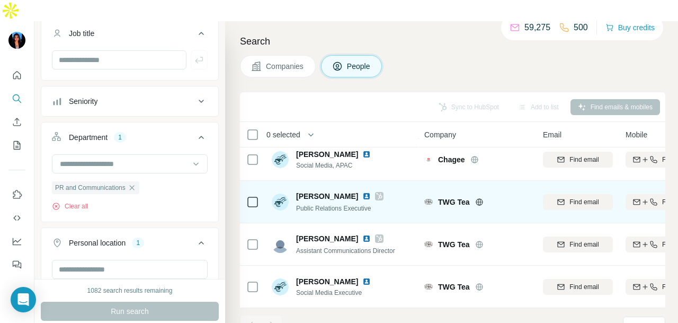
click at [375, 192] on div at bounding box center [379, 196] width 8 height 8
click at [362, 192] on img at bounding box center [366, 196] width 8 height 8
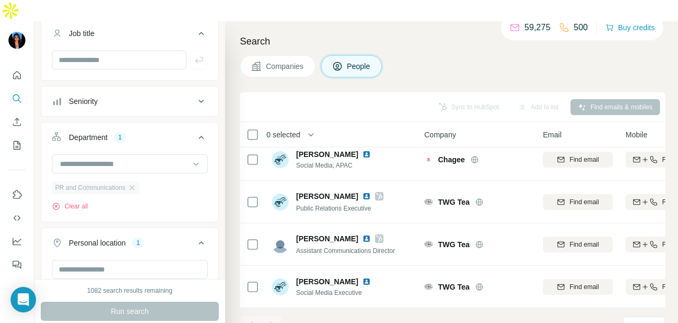
scroll to position [0, 0]
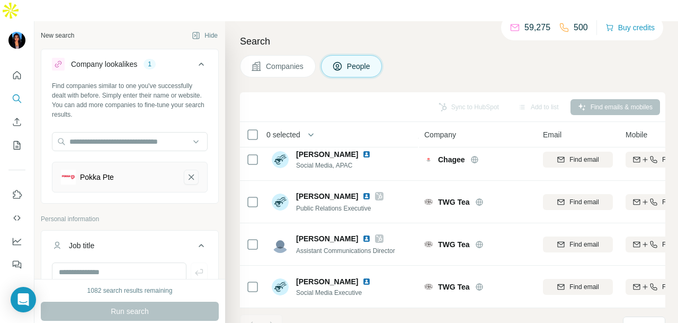
click at [186, 172] on icon "Pokka Pte-remove-button" at bounding box center [191, 177] width 10 height 11
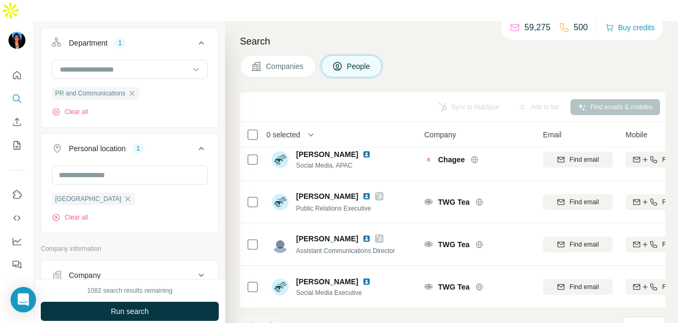
scroll to position [371, 0]
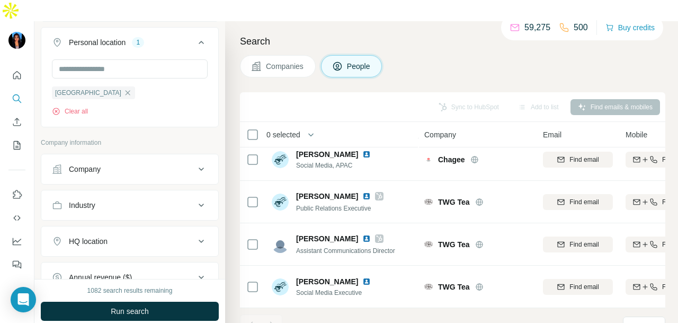
click at [160, 192] on button "Industry" at bounding box center [129, 204] width 177 height 25
click at [151, 226] on input at bounding box center [124, 232] width 131 height 12
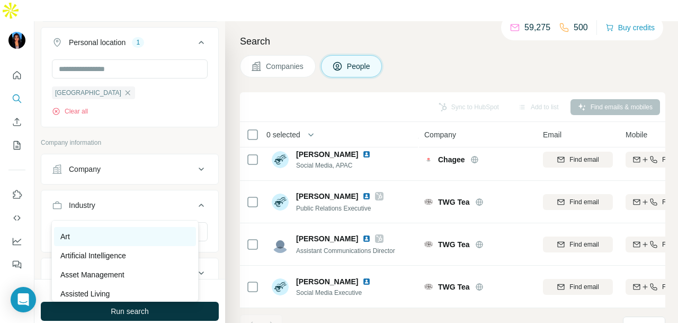
click at [146, 242] on div "Art" at bounding box center [124, 236] width 129 height 11
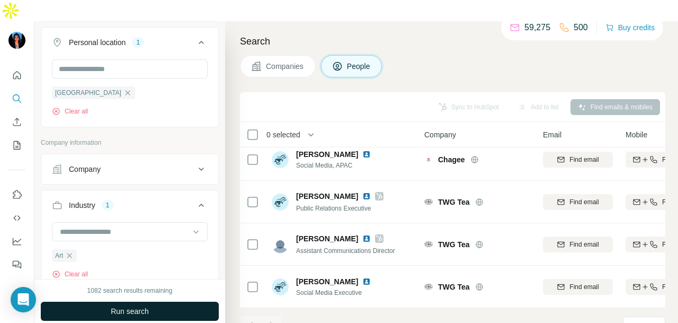
click at [163, 301] on button "Run search" at bounding box center [130, 310] width 178 height 19
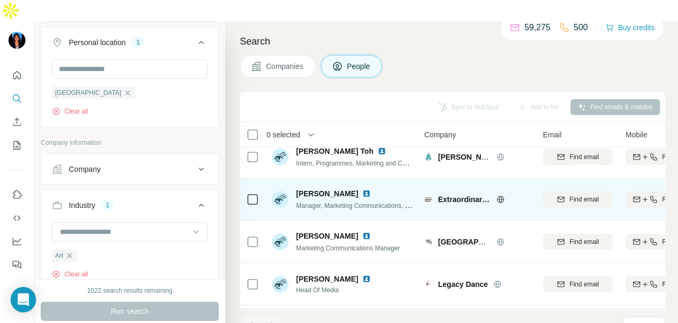
scroll to position [1527, 0]
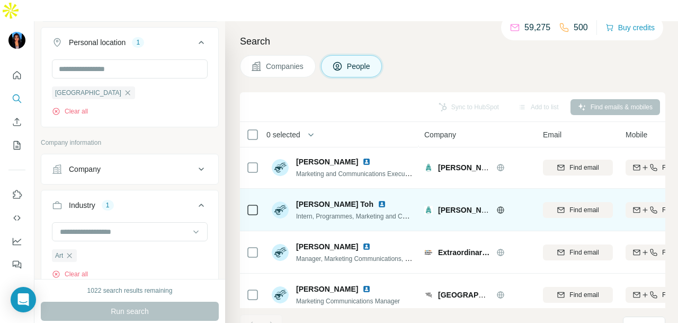
click at [499, 206] on icon at bounding box center [500, 210] width 8 height 8
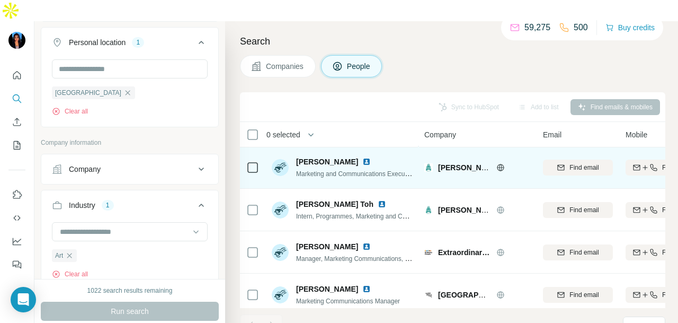
click at [362, 157] on img at bounding box center [366, 161] width 8 height 8
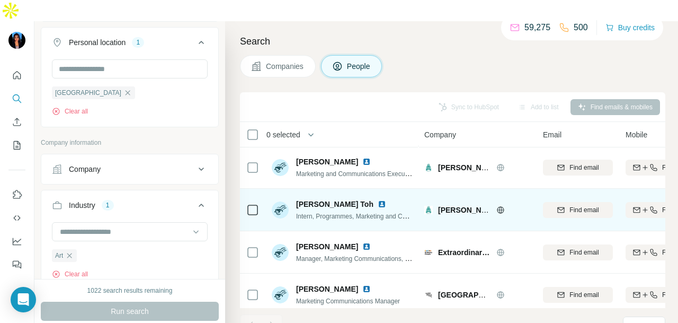
click at [378, 200] on img at bounding box center [382, 204] width 8 height 8
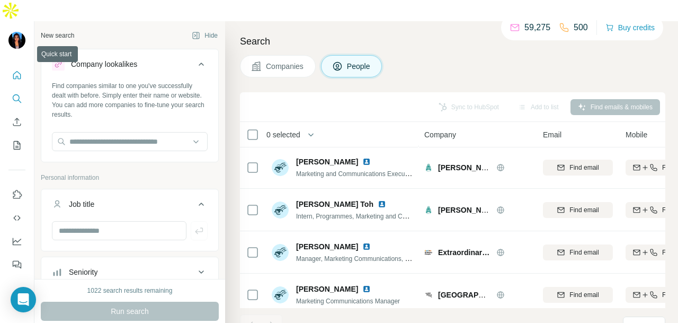
click at [20, 71] on icon "Quick start" at bounding box center [17, 75] width 8 height 8
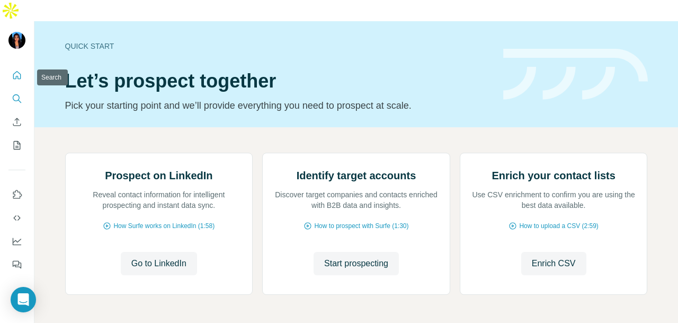
click at [14, 93] on icon "Search" at bounding box center [17, 98] width 11 height 11
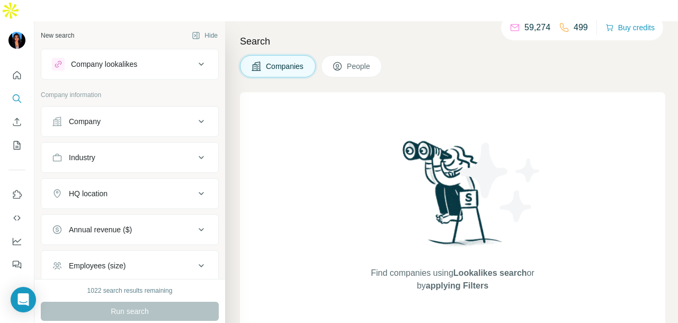
drag, startPoint x: 109, startPoint y: 102, endPoint x: 108, endPoint y: 111, distance: 9.7
click at [109, 116] on div "Company" at bounding box center [123, 121] width 143 height 11
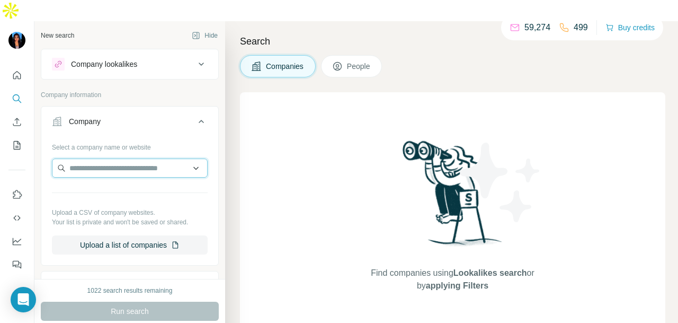
click at [100, 158] on input "text" at bounding box center [130, 167] width 156 height 19
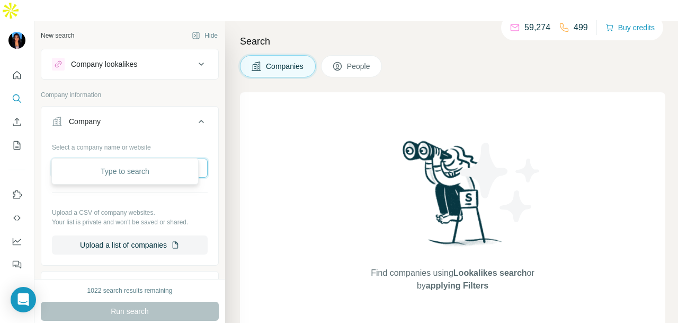
paste input "**********"
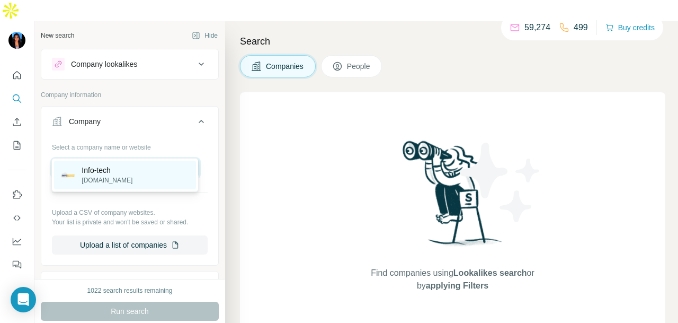
type input "**********"
click at [136, 177] on div "Info-tech [DOMAIN_NAME]" at bounding box center [125, 175] width 142 height 29
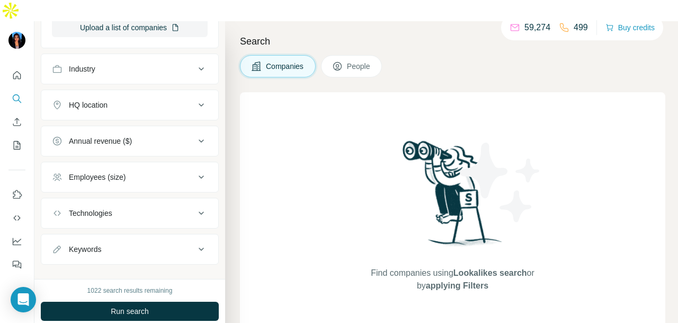
scroll to position [266, 0]
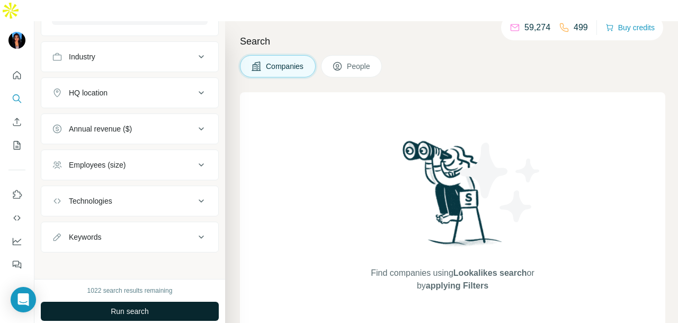
click at [149, 301] on button "Run search" at bounding box center [130, 310] width 178 height 19
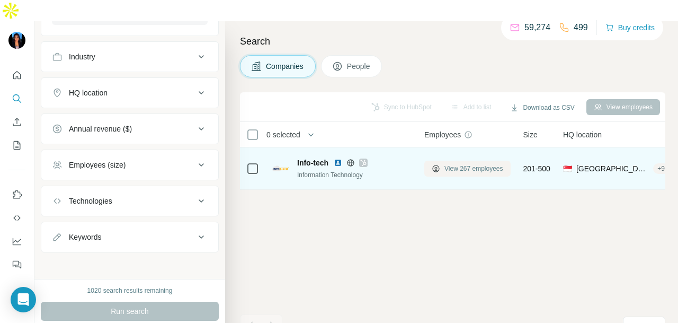
click at [474, 161] on button "View 267 employees" at bounding box center [467, 169] width 86 height 16
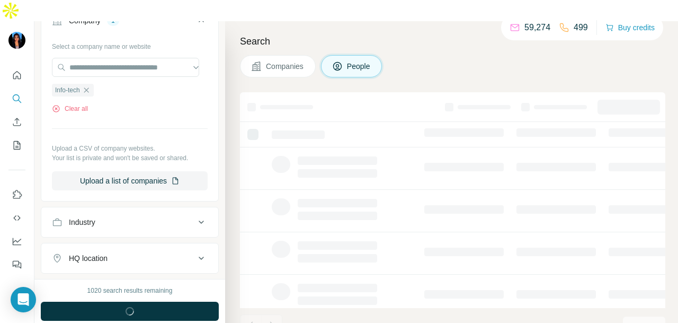
scroll to position [430, 0]
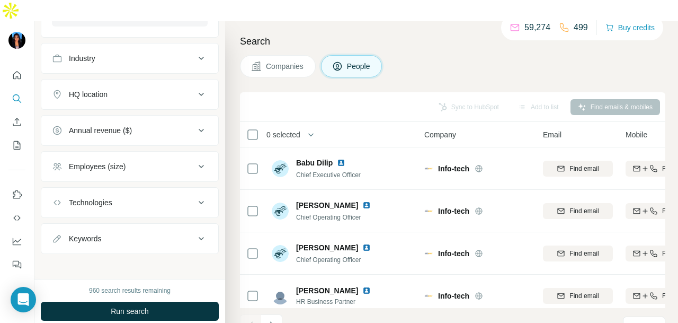
scroll to position [112, 0]
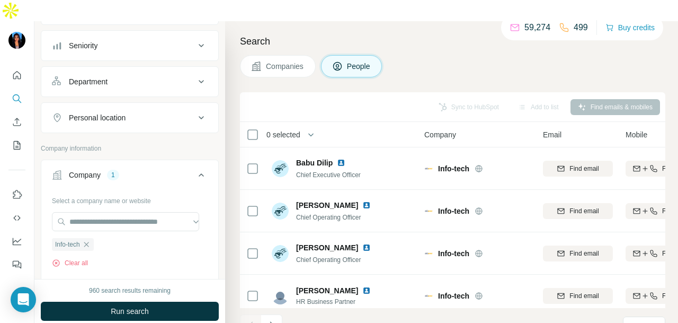
click at [147, 105] on button "Personal location" at bounding box center [129, 117] width 177 height 25
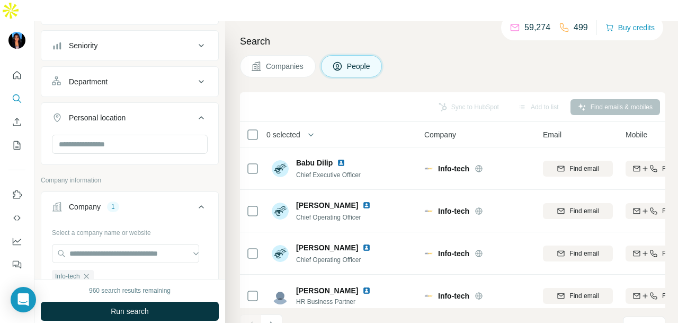
drag, startPoint x: 147, startPoint y: 62, endPoint x: 147, endPoint y: 115, distance: 53.0
click at [147, 76] on div "Department" at bounding box center [123, 81] width 143 height 11
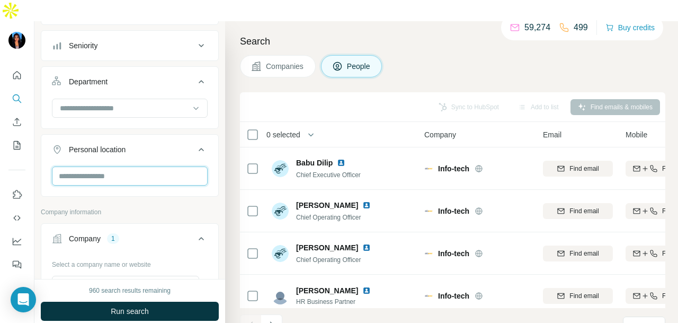
click at [147, 166] on input "text" at bounding box center [130, 175] width 156 height 19
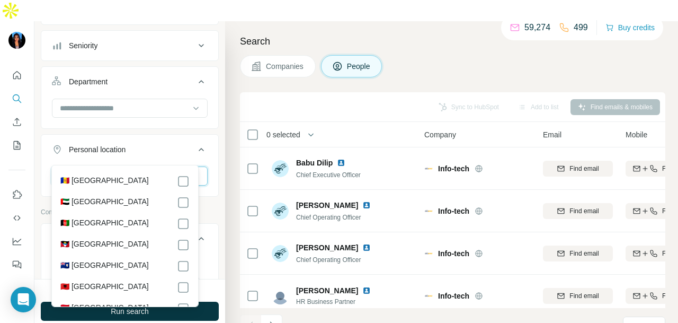
type input "*"
click at [159, 99] on div at bounding box center [124, 108] width 131 height 18
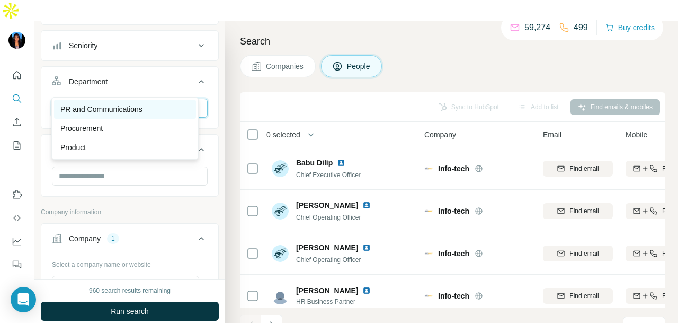
type input "**"
click at [150, 108] on div "PR and Communications" at bounding box center [124, 109] width 129 height 11
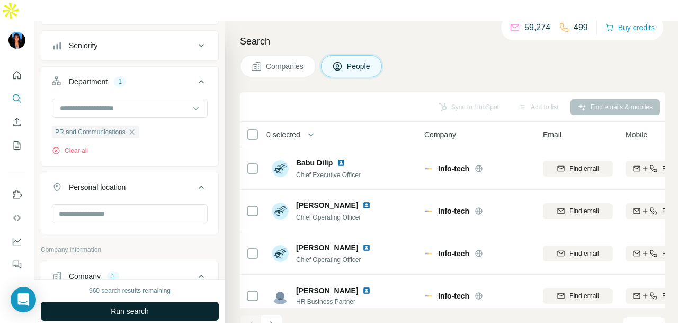
click at [143, 306] on span "Run search" at bounding box center [130, 311] width 38 height 11
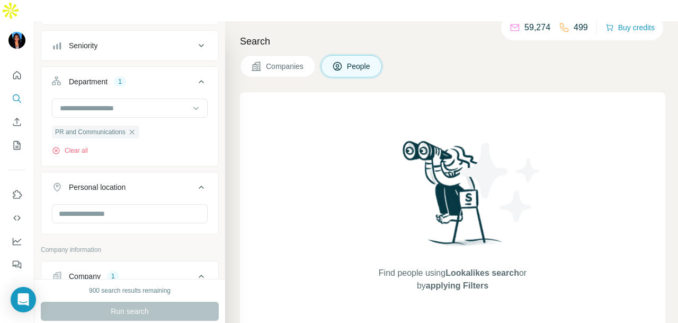
click at [136, 128] on icon "button" at bounding box center [132, 132] width 8 height 8
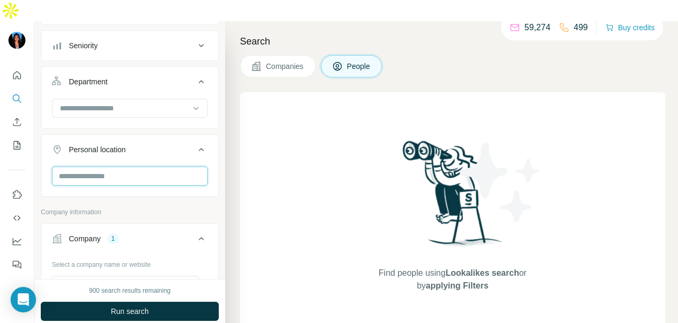
click at [132, 166] on input "text" at bounding box center [130, 175] width 156 height 19
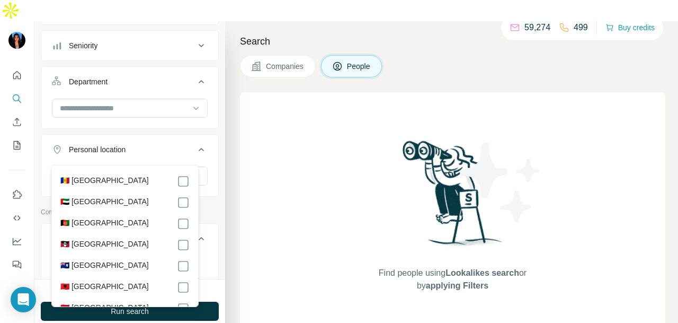
click at [211, 113] on div "New search Hide Company lookalikes Personal information Job title Seniority Dep…" at bounding box center [129, 149] width 191 height 257
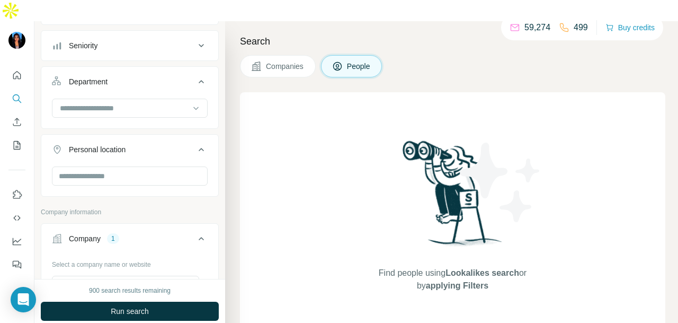
click at [149, 143] on button "Personal location" at bounding box center [129, 152] width 177 height 30
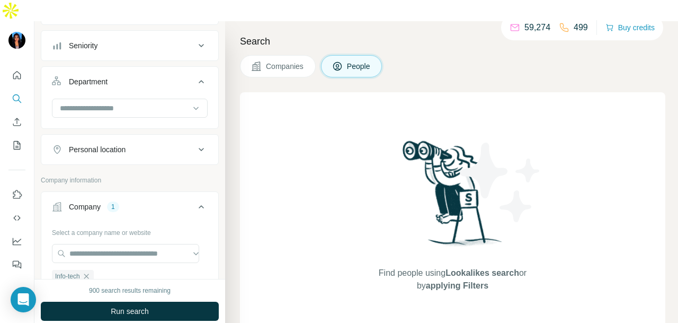
click at [124, 139] on div "Personal location" at bounding box center [130, 149] width 178 height 31
click at [125, 137] on button "Personal location" at bounding box center [129, 149] width 177 height 25
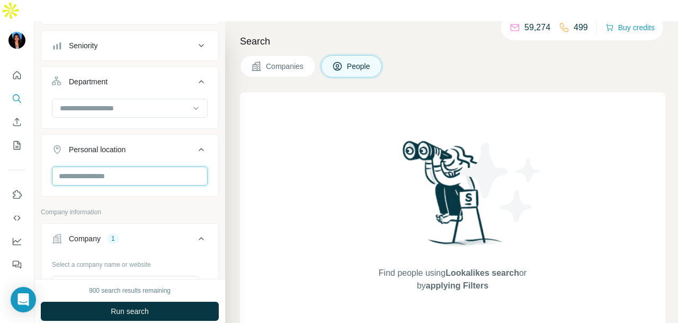
click at [114, 166] on input "text" at bounding box center [130, 175] width 156 height 19
type input "****"
click at [189, 177] on icon at bounding box center [183, 181] width 13 height 13
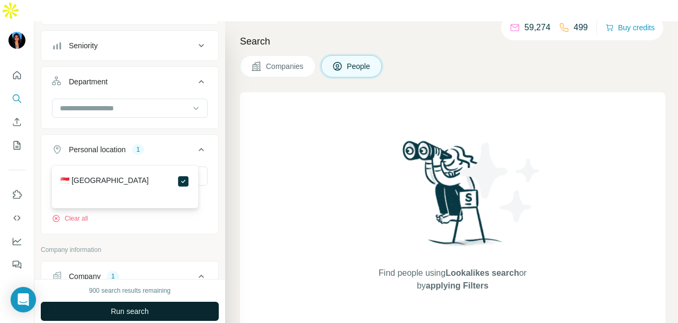
click at [211, 301] on button "Run search" at bounding box center [130, 310] width 178 height 19
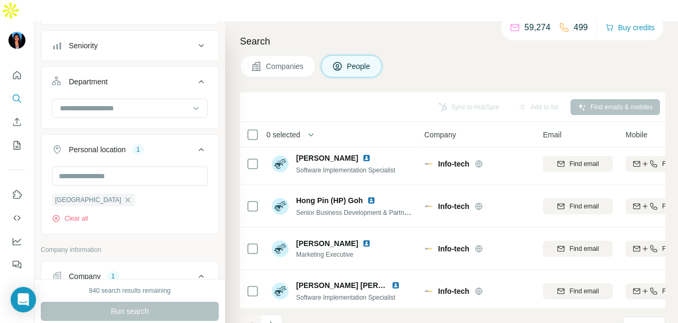
scroll to position [1801, 0]
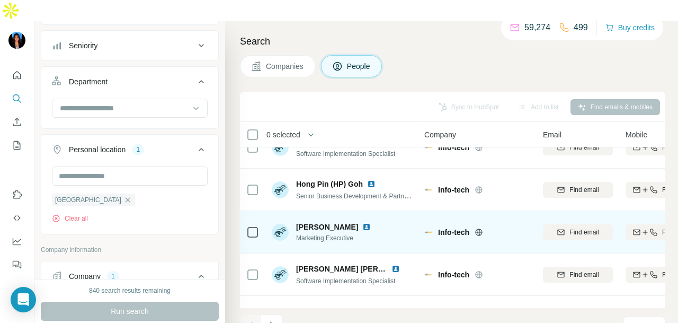
click at [362, 223] on img at bounding box center [366, 227] width 8 height 8
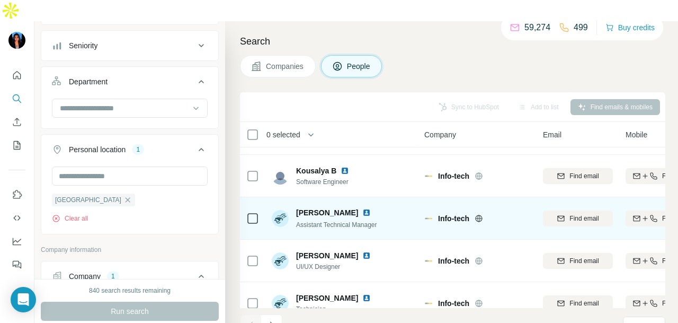
scroll to position [2385, 0]
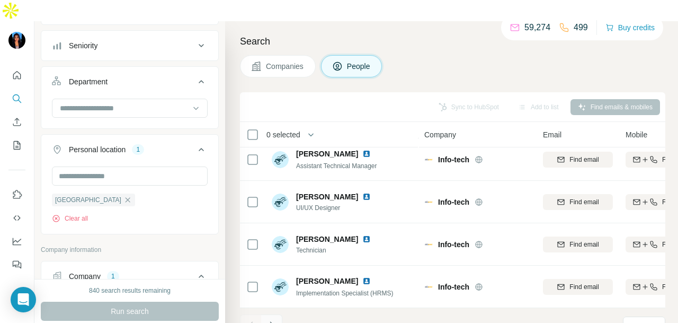
click at [274, 319] on icon "Navigate to next page" at bounding box center [271, 324] width 11 height 11
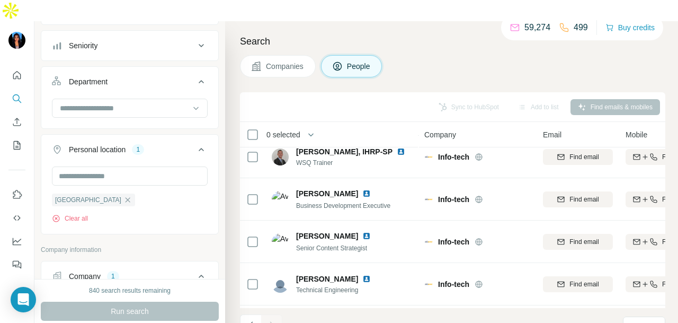
scroll to position [817, 0]
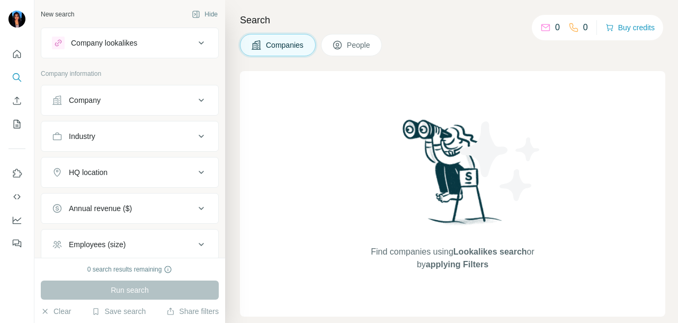
click at [108, 56] on div "Company lookalikes" at bounding box center [130, 43] width 178 height 31
click at [110, 102] on div "Company" at bounding box center [123, 100] width 143 height 11
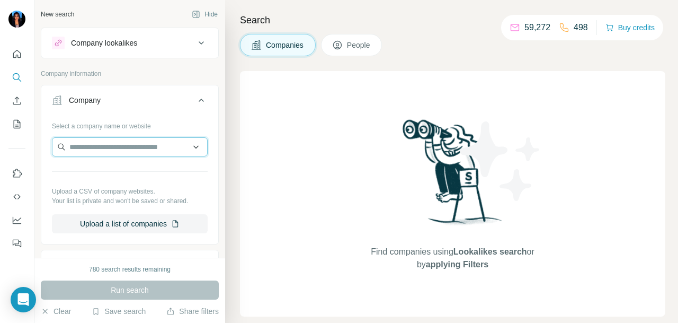
click at [91, 143] on input "text" at bounding box center [130, 146] width 156 height 19
drag, startPoint x: 91, startPoint y: 143, endPoint x: 119, endPoint y: 189, distance: 53.7
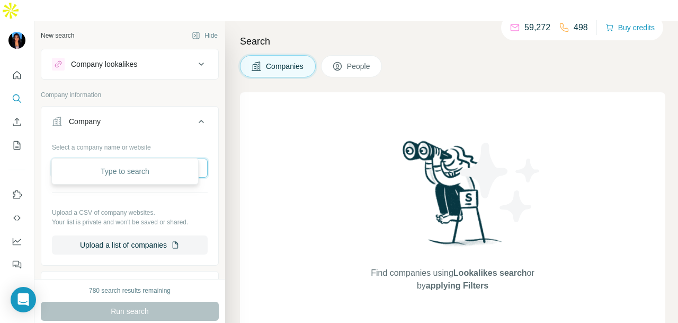
paste input "**********"
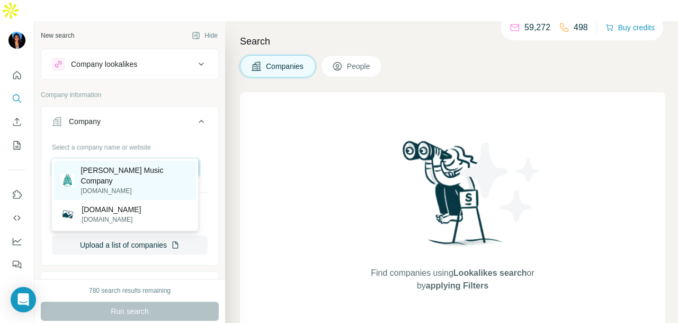
type input "**********"
click at [120, 186] on p "[DOMAIN_NAME]" at bounding box center [135, 191] width 109 height 10
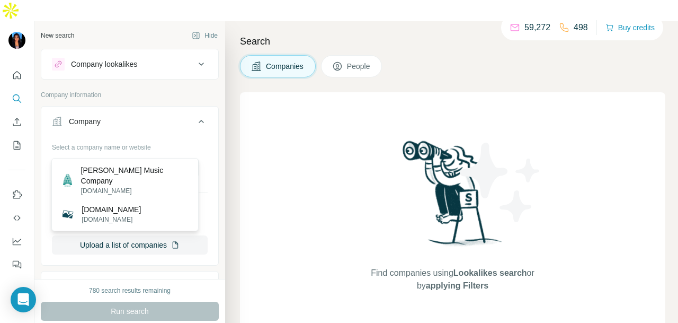
scroll to position [0, 0]
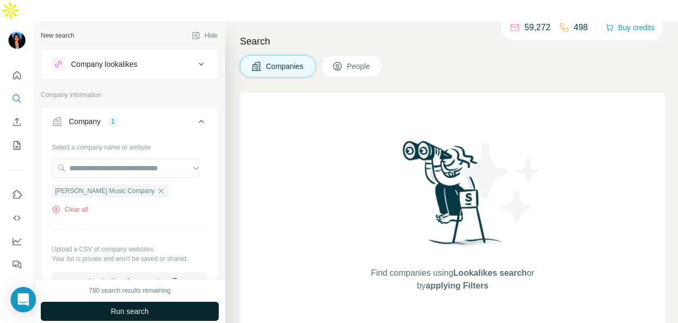
click at [125, 301] on button "Run search" at bounding box center [130, 310] width 178 height 19
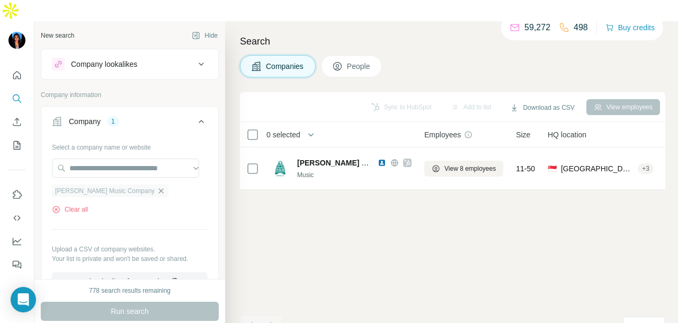
click at [159, 188] on icon "button" at bounding box center [161, 190] width 5 height 5
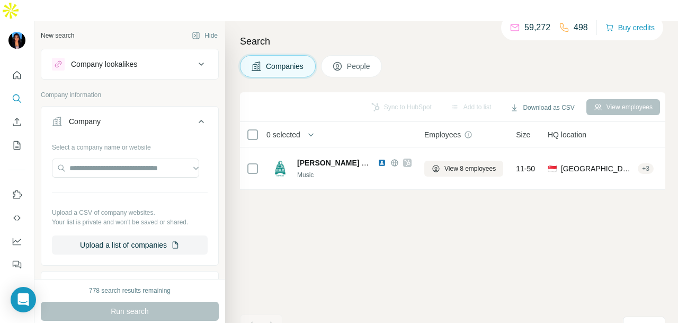
click at [146, 51] on button "Company lookalikes" at bounding box center [129, 63] width 177 height 25
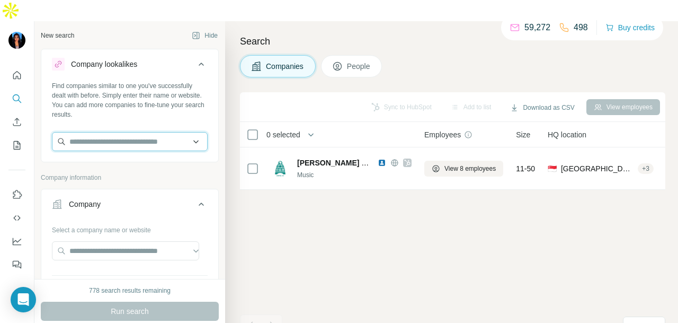
click at [107, 132] on input "text" at bounding box center [130, 141] width 156 height 19
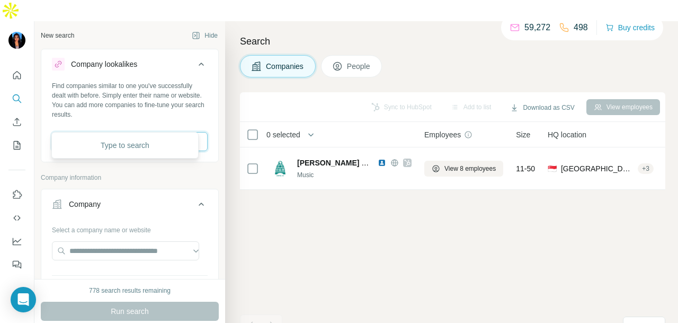
paste input "**********"
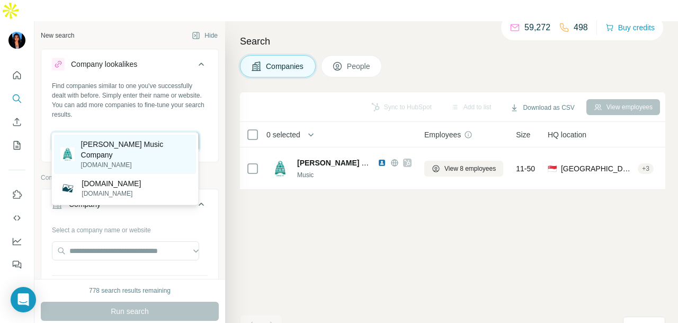
type input "**********"
click at [151, 160] on p "[DOMAIN_NAME]" at bounding box center [135, 165] width 109 height 10
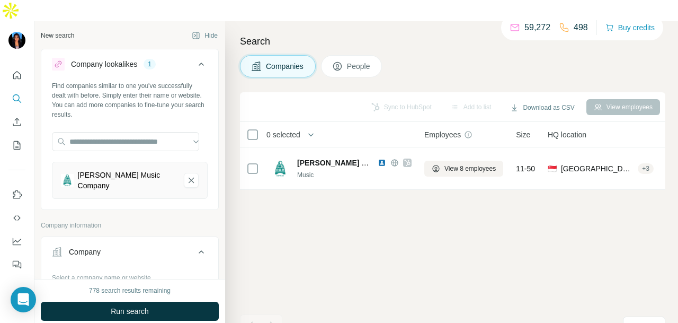
scroll to position [212, 0]
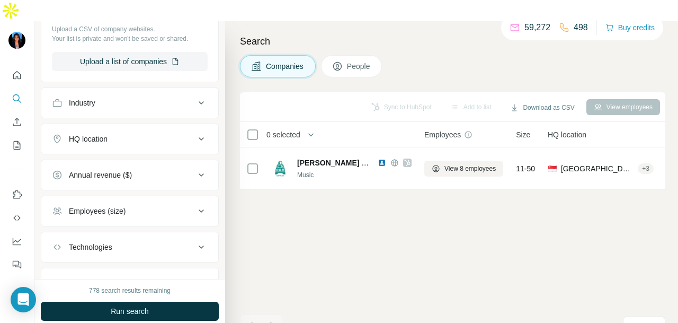
scroll to position [353, 0]
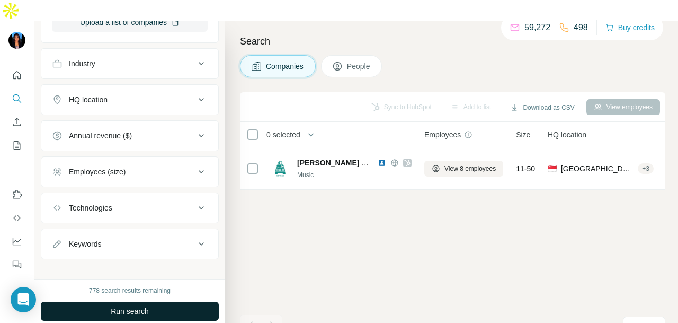
click at [119, 306] on span "Run search" at bounding box center [130, 311] width 38 height 11
click at [119, 301] on div "Run search" at bounding box center [130, 310] width 178 height 19
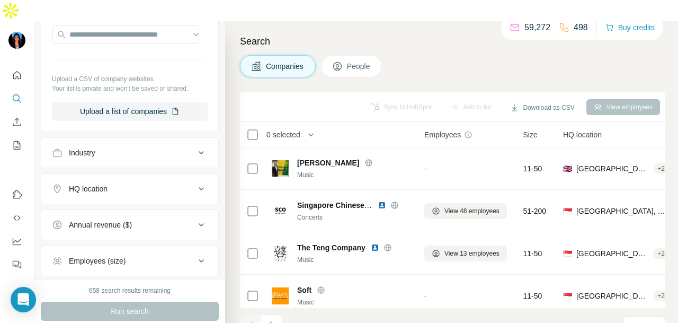
scroll to position [265, 0]
click at [157, 139] on button "Industry" at bounding box center [129, 151] width 177 height 25
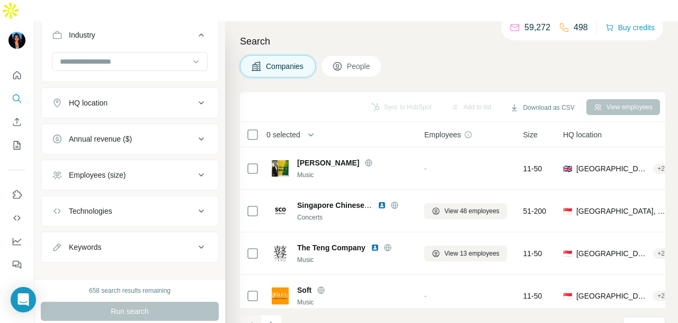
scroll to position [385, 0]
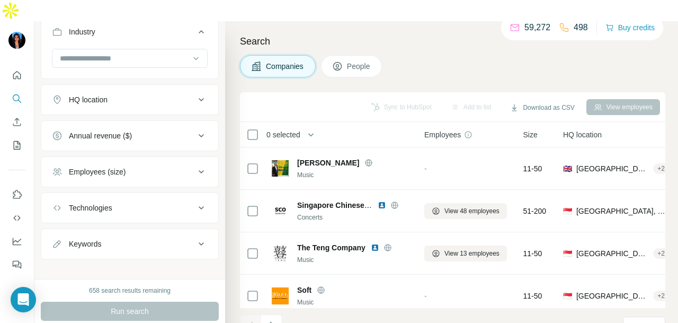
click at [342, 62] on icon at bounding box center [337, 66] width 8 height 8
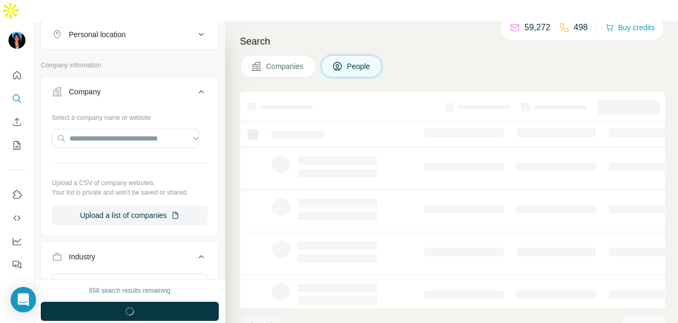
scroll to position [230, 0]
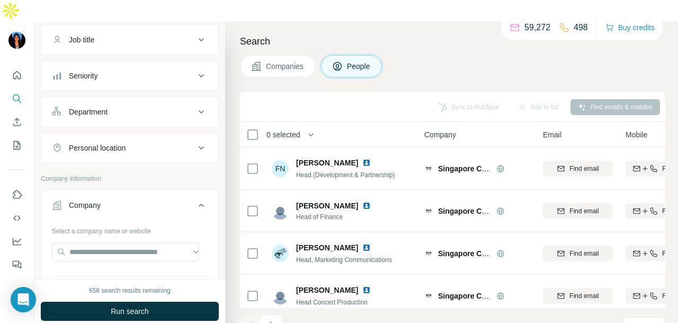
scroll to position [159, 0]
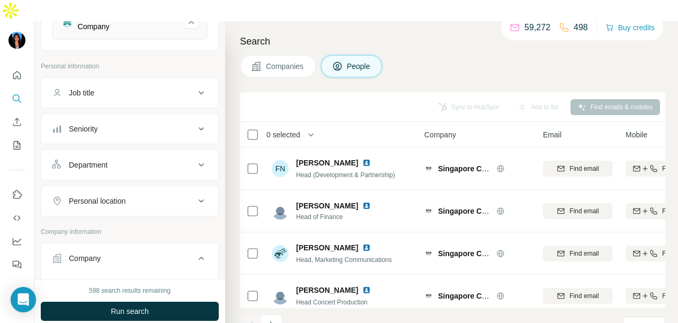
click at [157, 196] on div "Personal location" at bounding box center [123, 201] width 143 height 11
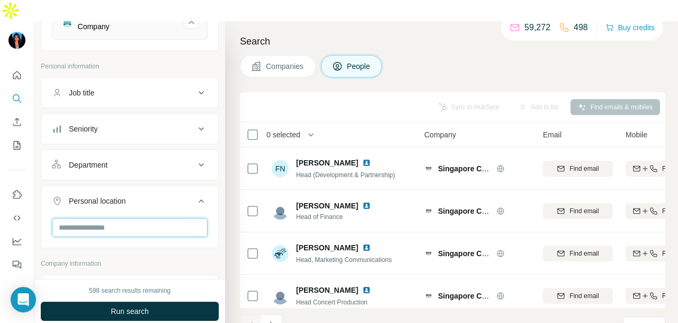
click at [141, 218] on input "text" at bounding box center [130, 227] width 156 height 19
type input "*"
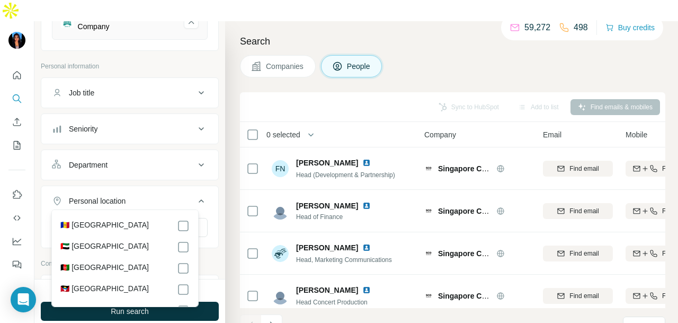
drag, startPoint x: 144, startPoint y: 136, endPoint x: 143, endPoint y: 147, distance: 11.2
click at [144, 159] on div "Department" at bounding box center [123, 164] width 143 height 11
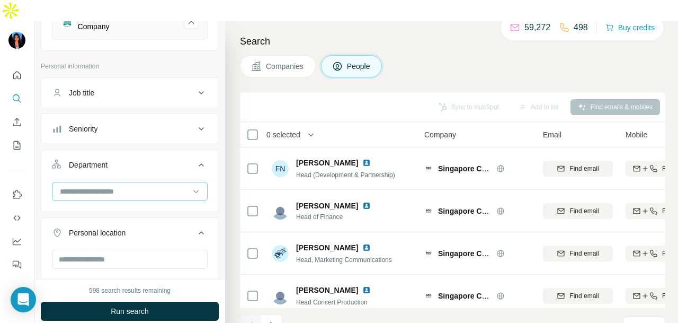
click at [139, 185] on input at bounding box center [124, 191] width 131 height 12
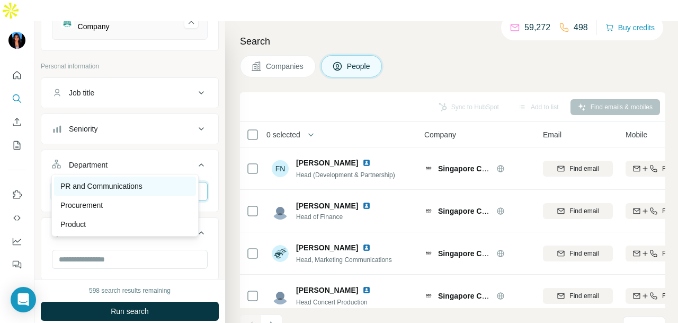
type input "**"
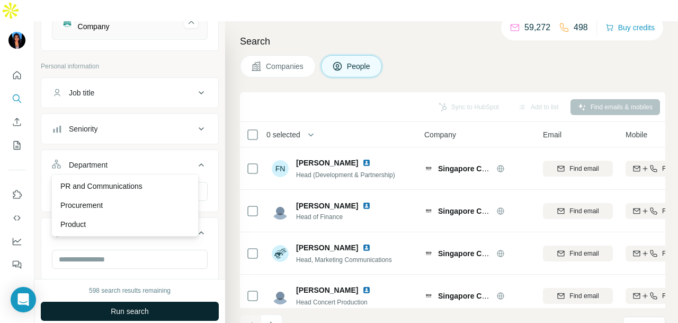
drag, startPoint x: 151, startPoint y: 186, endPoint x: 191, endPoint y: 285, distance: 106.3
click at [152, 185] on div "PR and Communications" at bounding box center [124, 186] width 129 height 11
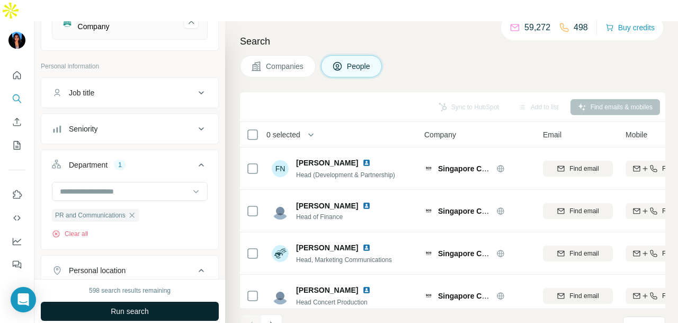
click at [191, 301] on button "Run search" at bounding box center [130, 310] width 178 height 19
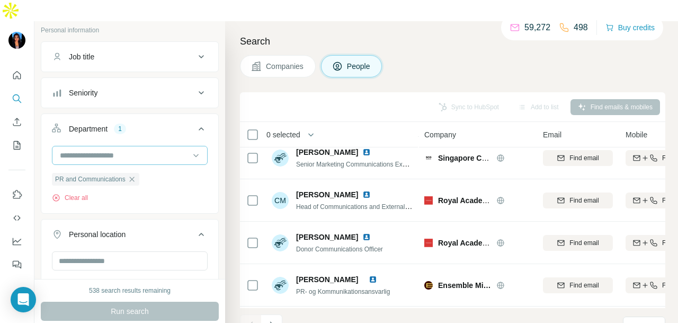
scroll to position [212, 0]
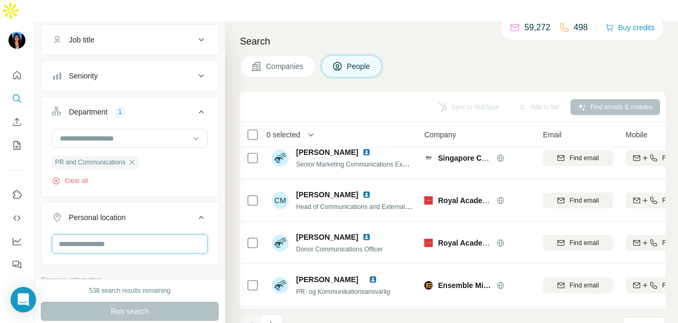
click at [106, 234] on input "text" at bounding box center [130, 243] width 156 height 19
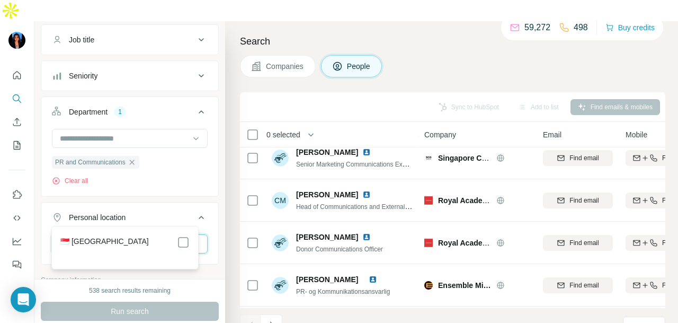
type input "****"
click at [190, 246] on div "🇸🇬 [GEOGRAPHIC_DATA]" at bounding box center [125, 247] width 142 height 38
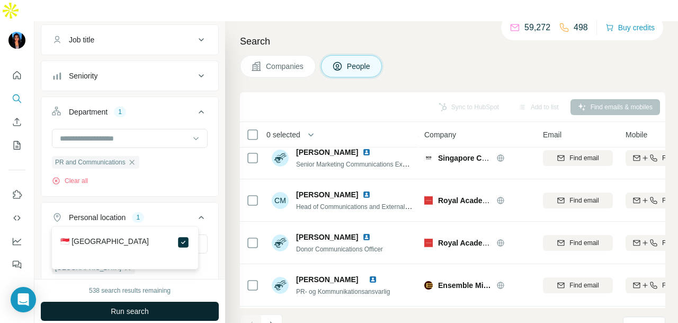
click at [194, 301] on button "Run search" at bounding box center [130, 310] width 178 height 19
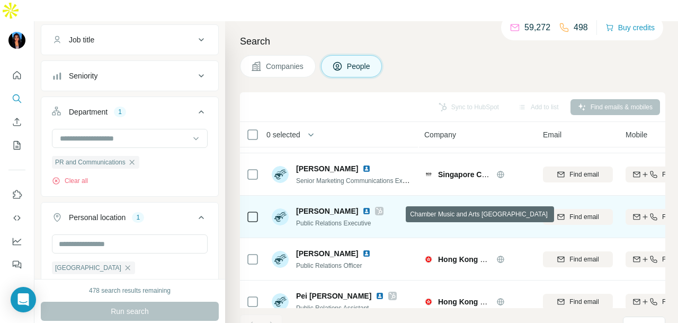
scroll to position [53, 0]
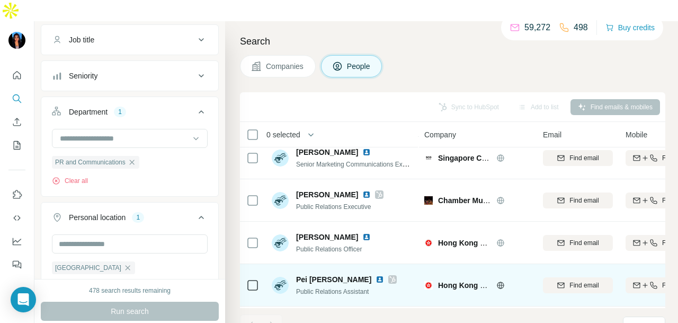
click at [390, 276] on icon at bounding box center [393, 279] width 6 height 6
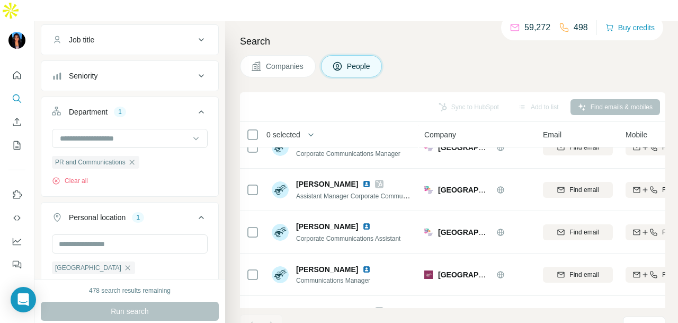
scroll to position [351, 0]
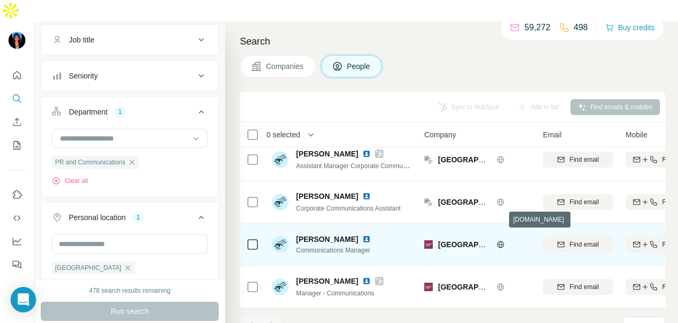
click at [503, 244] on icon at bounding box center [500, 244] width 7 height 1
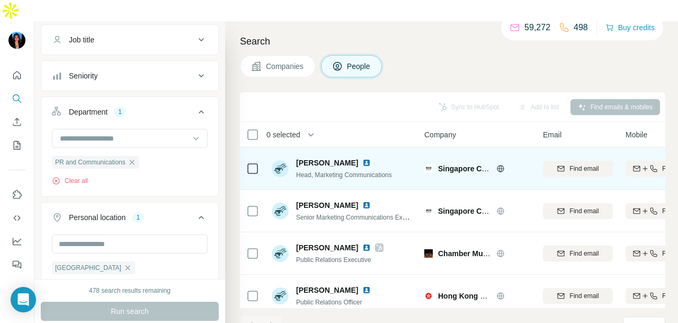
click at [362, 158] on img at bounding box center [366, 162] width 8 height 8
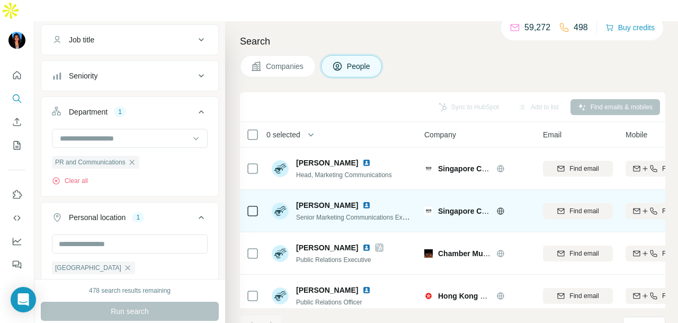
click at [362, 201] on img at bounding box center [366, 205] width 8 height 8
